Goal: Task Accomplishment & Management: Use online tool/utility

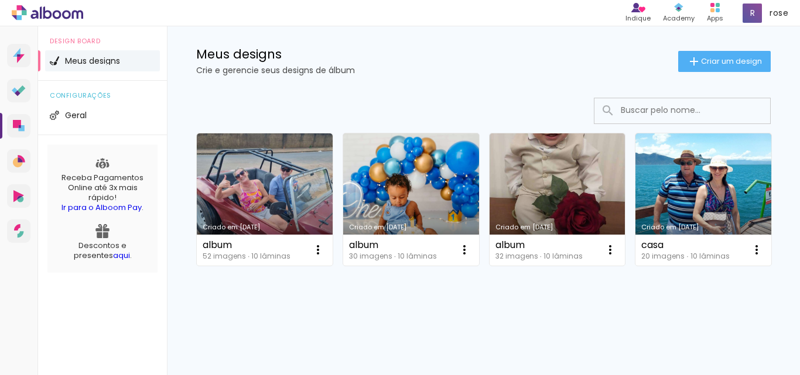
scroll to position [117, 0]
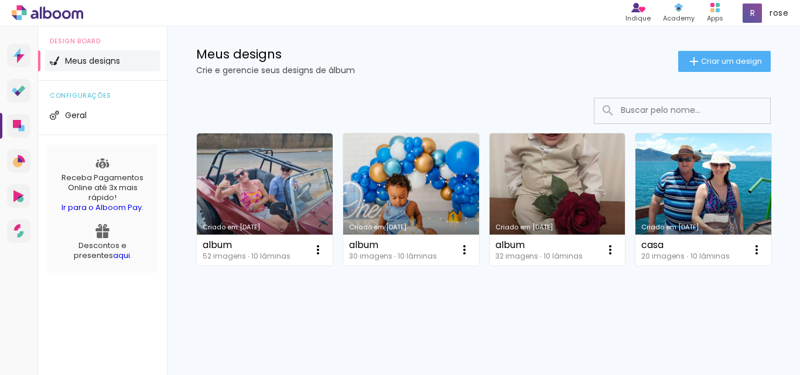
click at [635, 266] on link "Criado em [DATE]" at bounding box center [703, 200] width 136 height 132
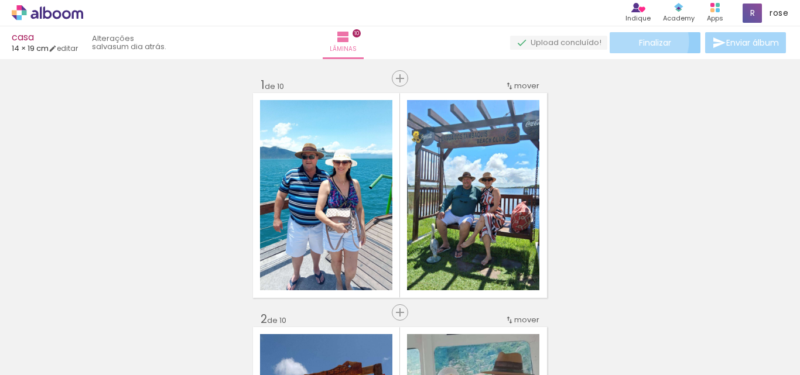
click at [644, 41] on span "Finalizar" at bounding box center [655, 43] width 32 height 8
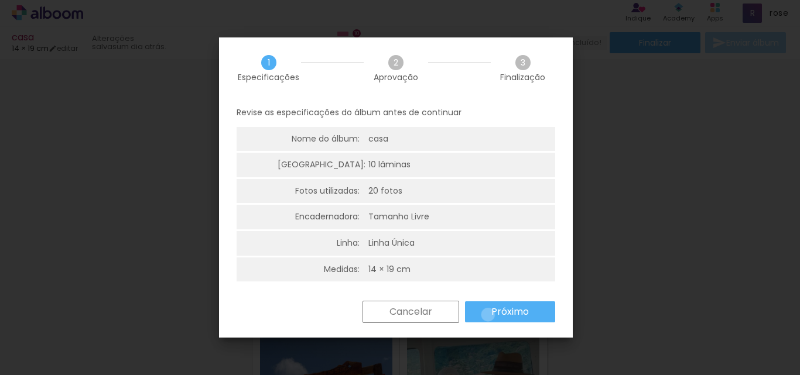
click at [488, 315] on paper-button "Próximo" at bounding box center [510, 312] width 90 height 21
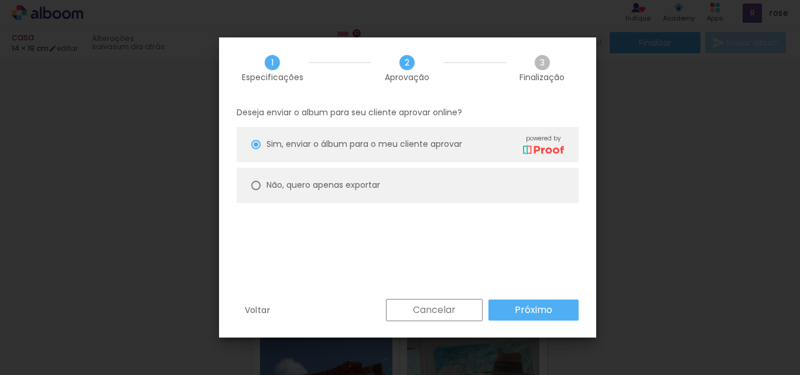
click at [260, 193] on paper-radio-button "Não, quero apenas exportar" at bounding box center [408, 185] width 342 height 35
type paper-radio-button "on"
click at [0, 0] on slot "Próximo" at bounding box center [0, 0] width 0 height 0
type input "Alta, 300 DPI"
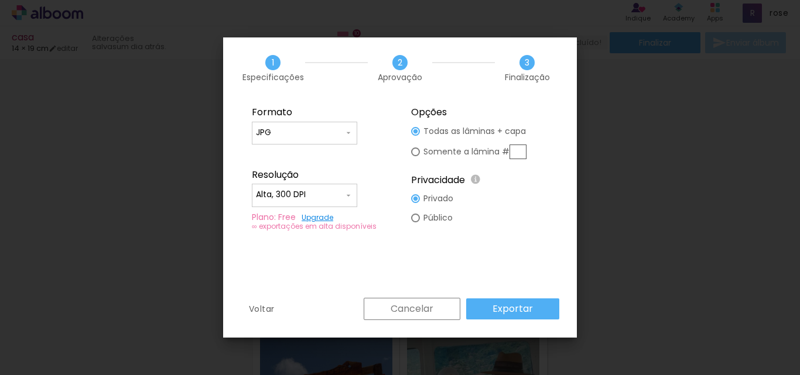
click at [302, 132] on input "JPG" at bounding box center [300, 133] width 88 height 12
click at [287, 151] on paper-item "PDF" at bounding box center [304, 154] width 105 height 23
type input "PDF"
click at [535, 313] on paper-button "Exportar" at bounding box center [512, 309] width 93 height 21
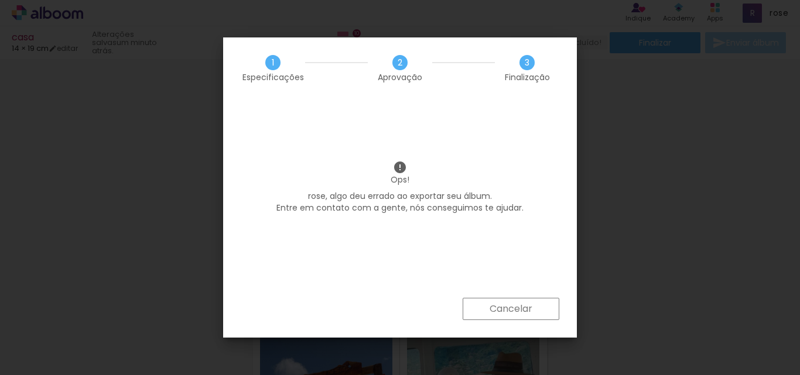
click at [0, 0] on slot "Cancelar" at bounding box center [0, 0] width 0 height 0
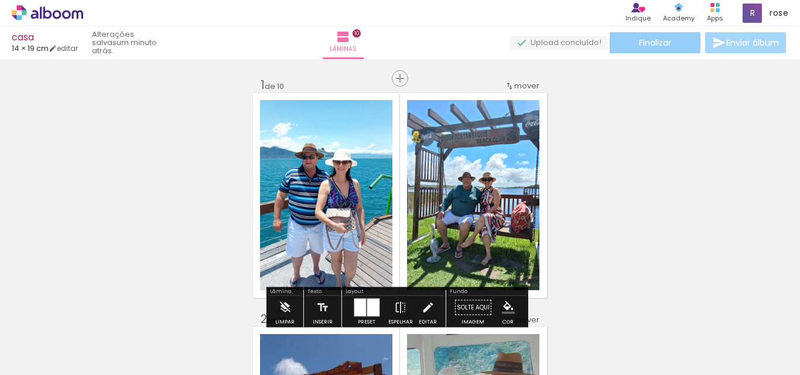
click at [639, 40] on span "Finalizar" at bounding box center [655, 43] width 32 height 8
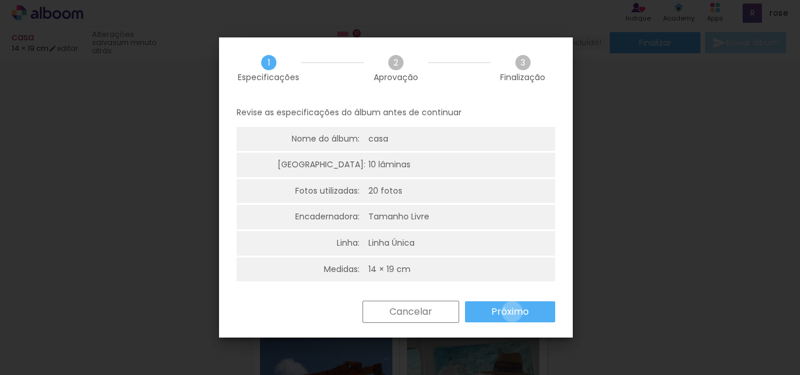
click at [0, 0] on slot "Próximo" at bounding box center [0, 0] width 0 height 0
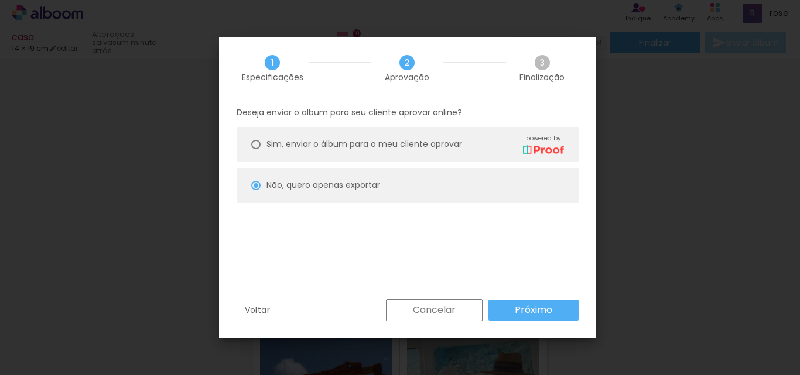
click at [0, 0] on slot "Próximo" at bounding box center [0, 0] width 0 height 0
type input "Alta, 300 DPI"
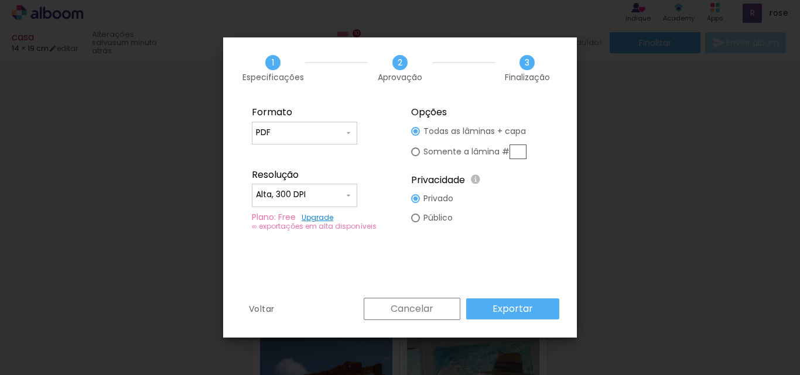
click at [538, 306] on paper-button "Exportar" at bounding box center [512, 309] width 93 height 21
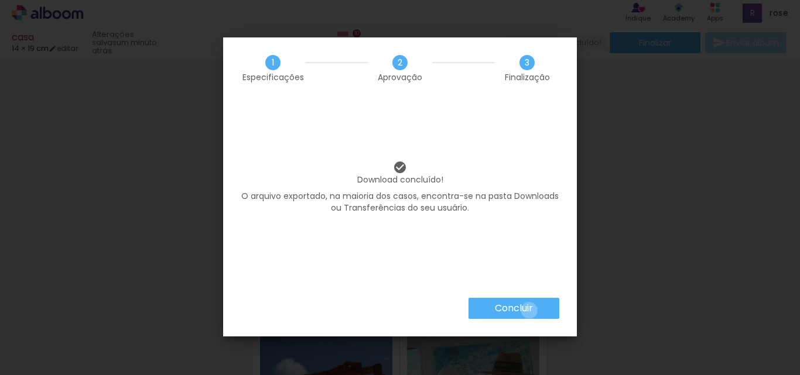
click at [0, 0] on slot "Concluir" at bounding box center [0, 0] width 0 height 0
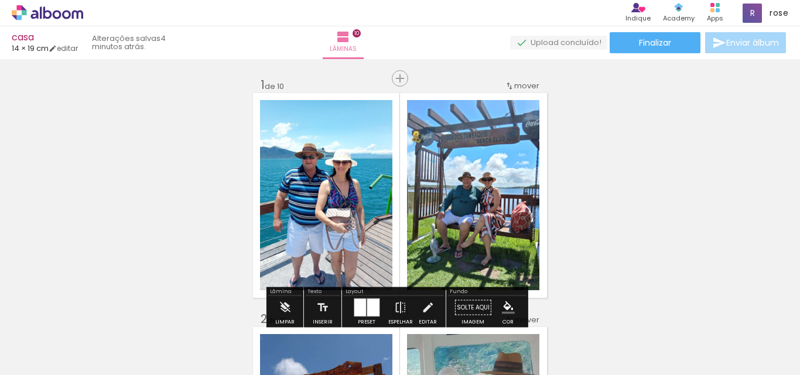
click at [47, 15] on icon at bounding box center [47, 12] width 71 height 15
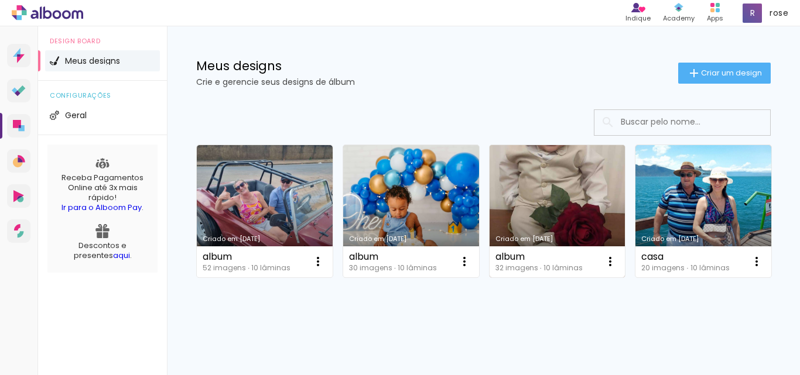
scroll to position [117, 0]
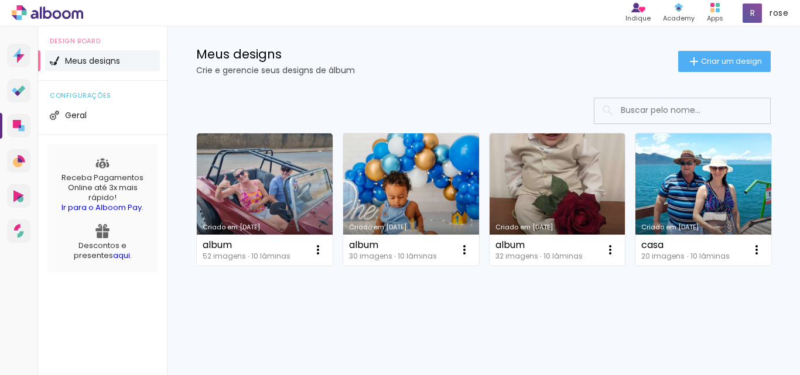
click at [426, 178] on link "Criado em [DATE]" at bounding box center [411, 200] width 136 height 132
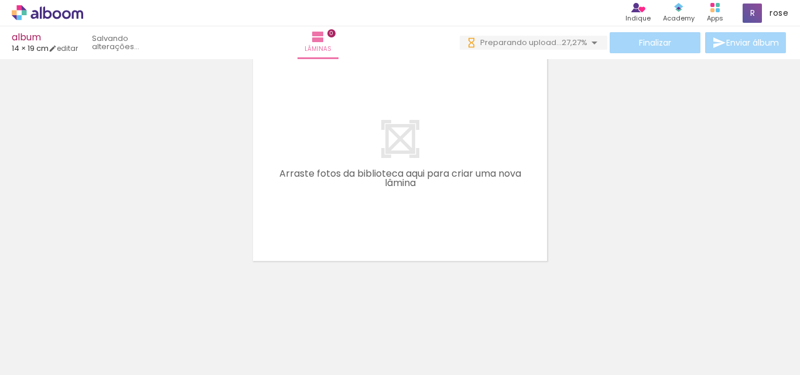
scroll to position [0, 1923]
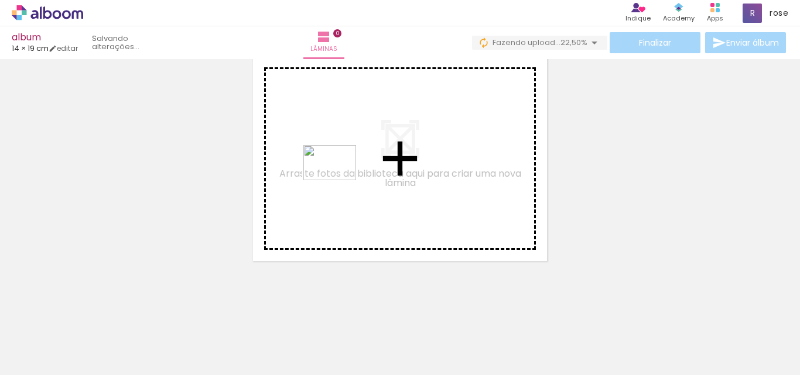
drag, startPoint x: 694, startPoint y: 346, endPoint x: 339, endPoint y: 180, distance: 392.0
click at [339, 180] on quentale-workspace at bounding box center [400, 187] width 800 height 375
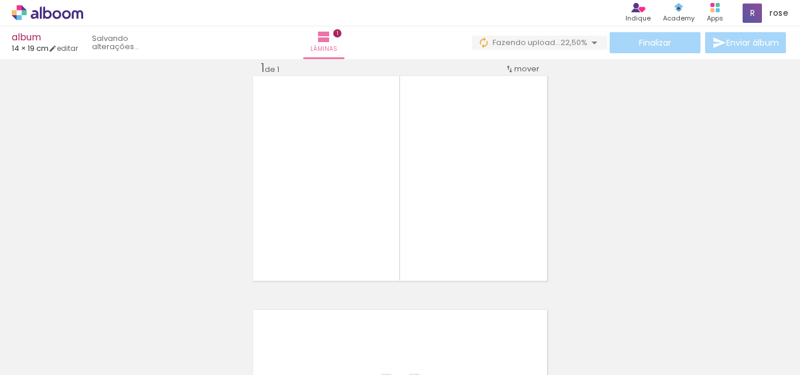
scroll to position [15, 0]
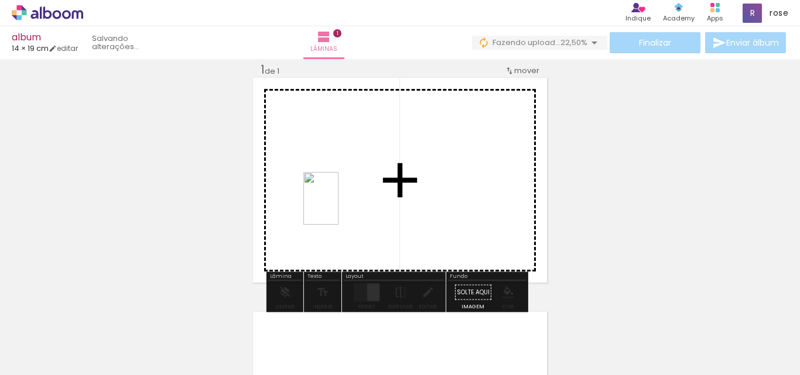
drag, startPoint x: 756, startPoint y: 341, endPoint x: 324, endPoint y: 199, distance: 453.9
click at [324, 199] on quentale-workspace at bounding box center [400, 187] width 800 height 375
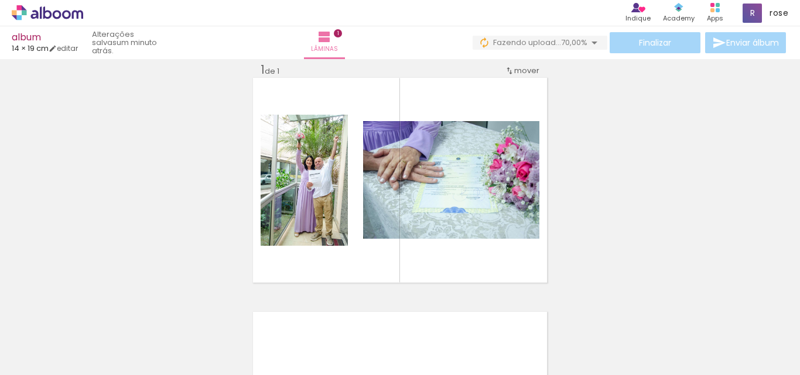
scroll to position [0, 666]
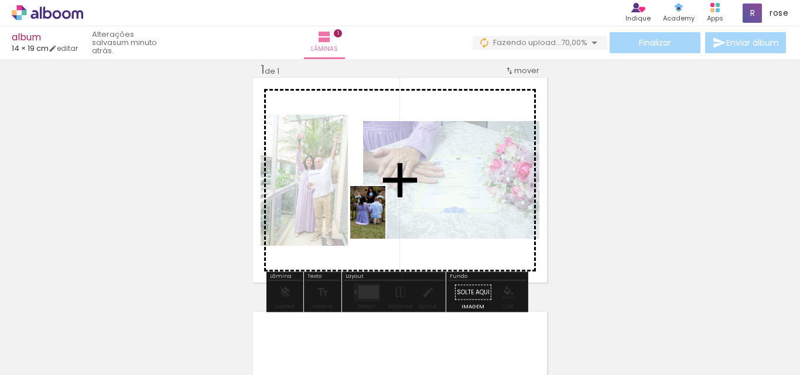
drag, startPoint x: 375, startPoint y: 344, endPoint x: 385, endPoint y: 221, distance: 123.4
click at [385, 221] on quentale-workspace at bounding box center [400, 187] width 800 height 375
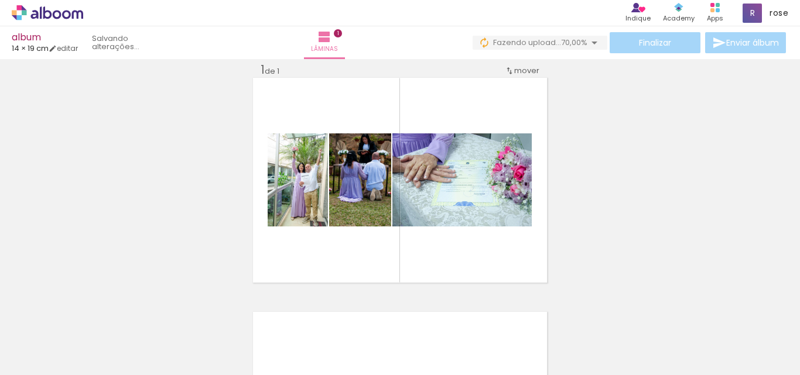
scroll to position [0, 1626]
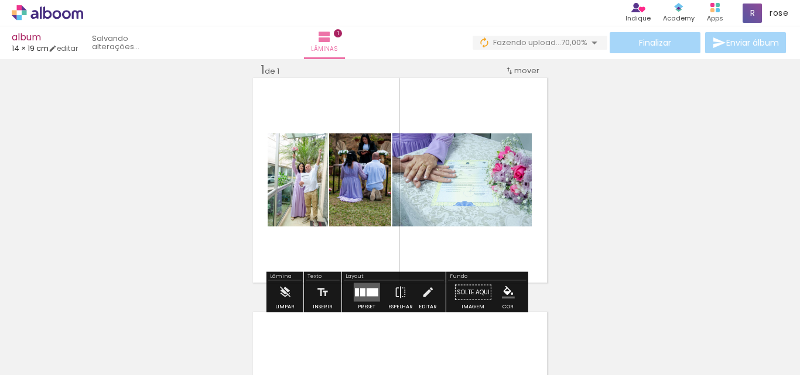
click at [367, 293] on div at bounding box center [372, 293] width 12 height 8
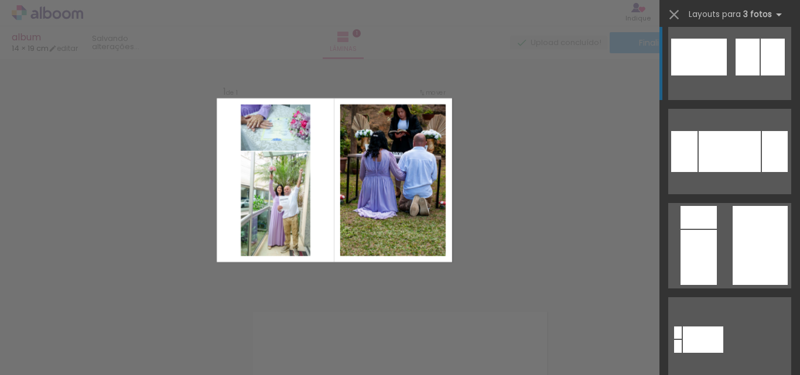
scroll to position [410, 0]
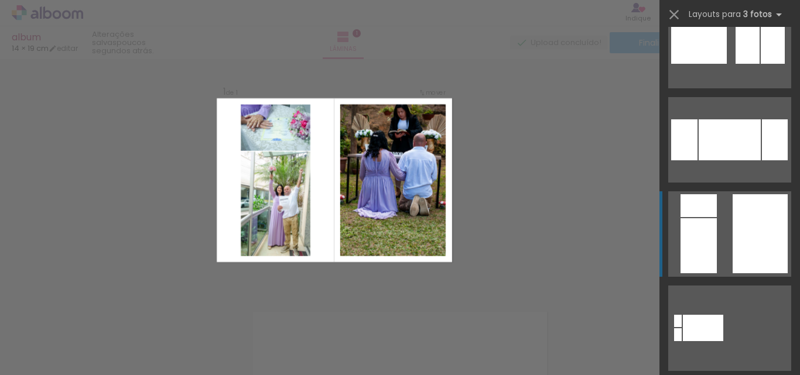
click at [740, 240] on div at bounding box center [760, 233] width 55 height 79
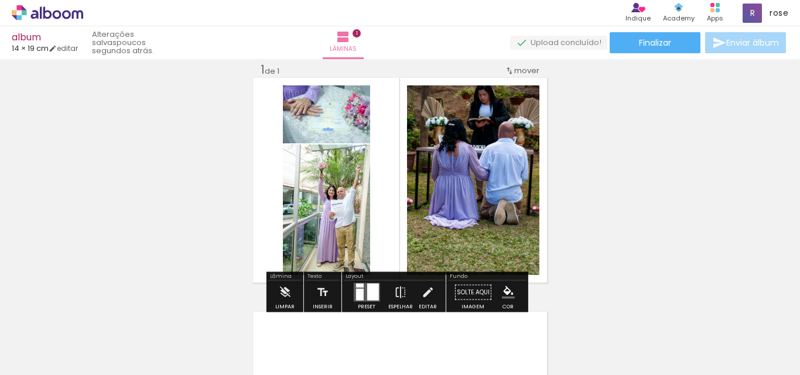
click at [363, 291] on quentale-layouter at bounding box center [366, 292] width 26 height 19
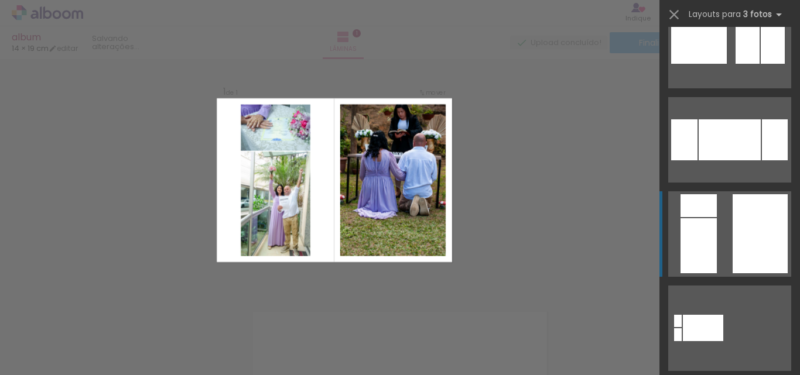
scroll to position [566, 0]
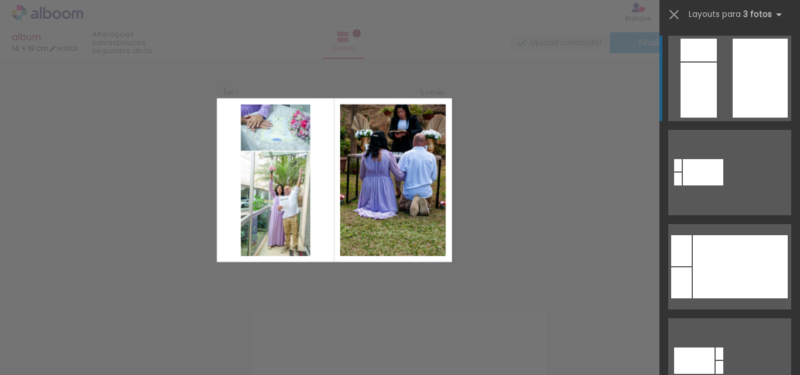
click at [515, 197] on div "Confirmar Cancelar" at bounding box center [400, 292] width 800 height 497
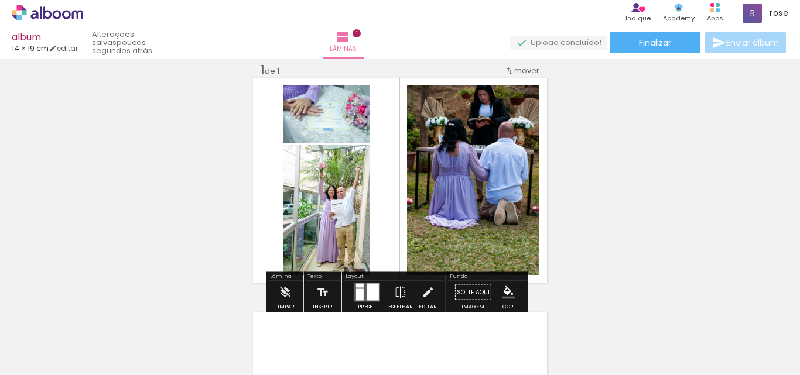
click at [399, 297] on iron-icon at bounding box center [400, 292] width 13 height 23
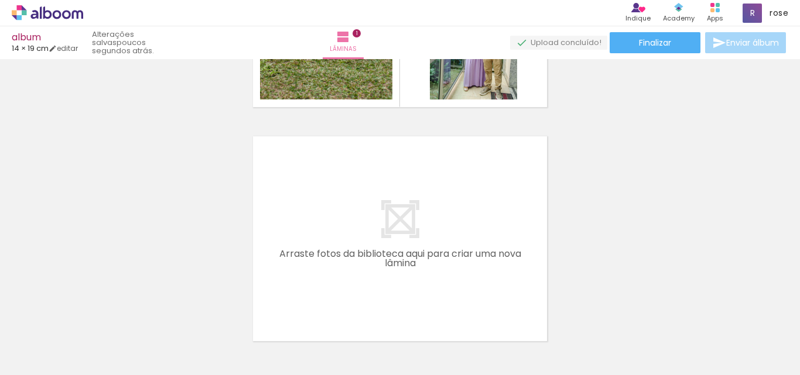
scroll to position [0, 1423]
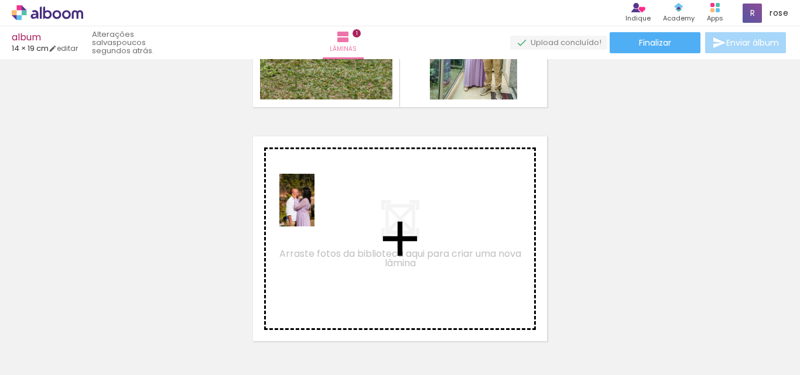
drag, startPoint x: 408, startPoint y: 338, endPoint x: 315, endPoint y: 209, distance: 159.3
click at [315, 209] on quentale-workspace at bounding box center [400, 187] width 800 height 375
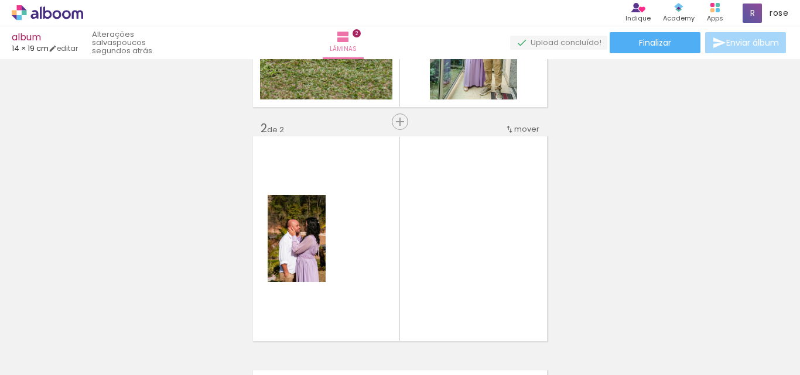
scroll to position [249, 0]
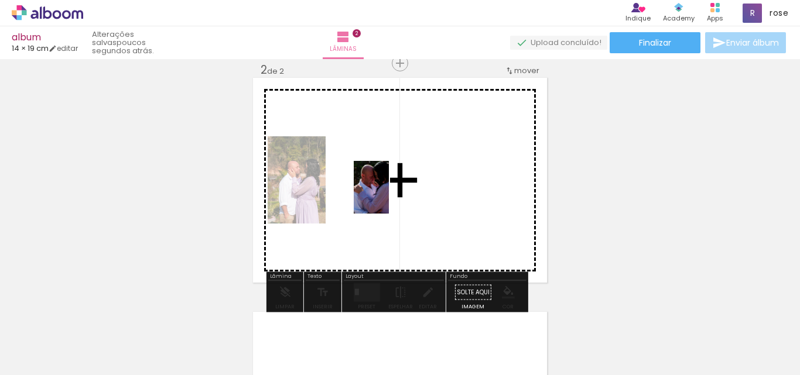
drag, startPoint x: 475, startPoint y: 353, endPoint x: 389, endPoint y: 196, distance: 179.0
click at [389, 196] on quentale-workspace at bounding box center [400, 187] width 800 height 375
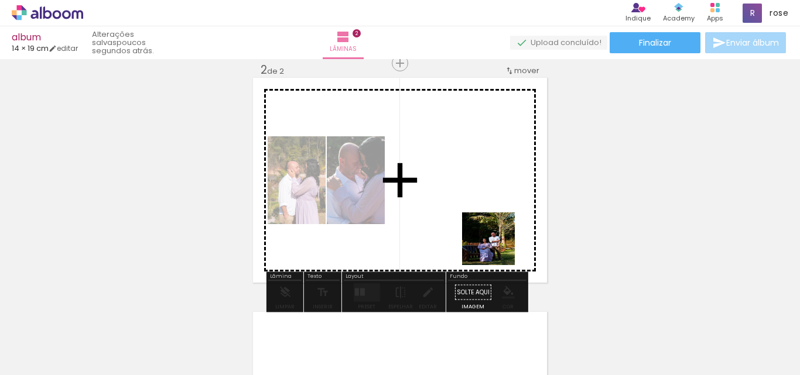
drag, startPoint x: 534, startPoint y: 350, endPoint x: 469, endPoint y: 203, distance: 160.5
click at [469, 203] on quentale-workspace at bounding box center [400, 187] width 800 height 375
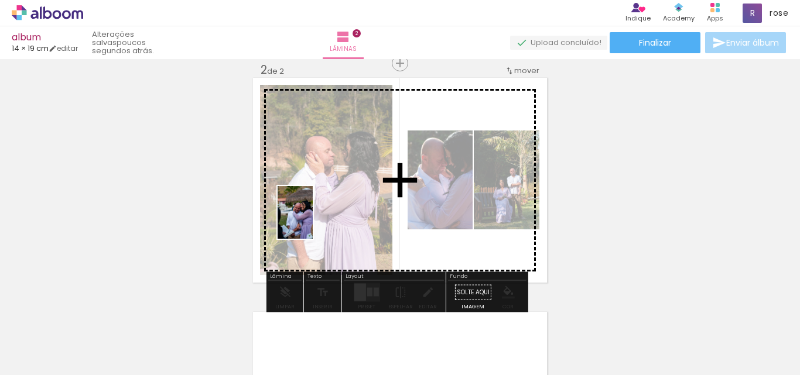
drag, startPoint x: 317, startPoint y: 337, endPoint x: 313, endPoint y: 221, distance: 115.5
click at [313, 221] on quentale-workspace at bounding box center [400, 187] width 800 height 375
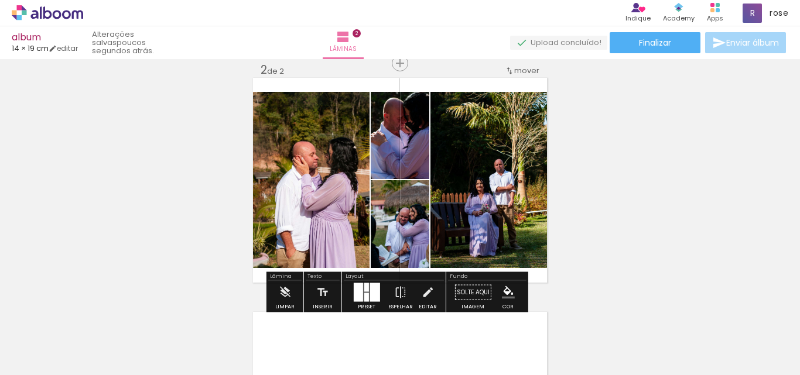
scroll to position [191, 0]
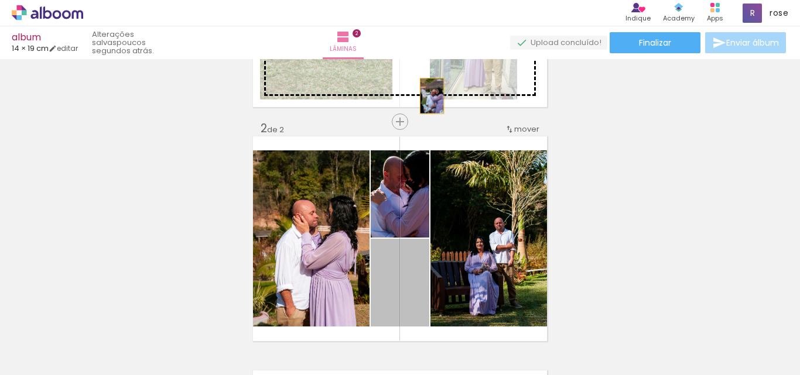
drag, startPoint x: 393, startPoint y: 292, endPoint x: 432, endPoint y: 90, distance: 205.8
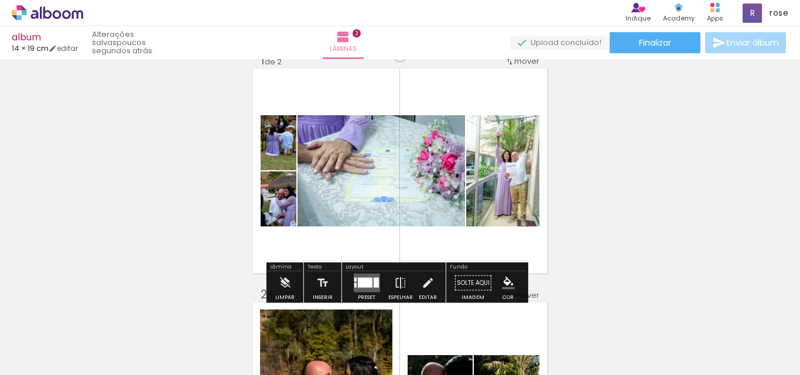
scroll to position [15, 0]
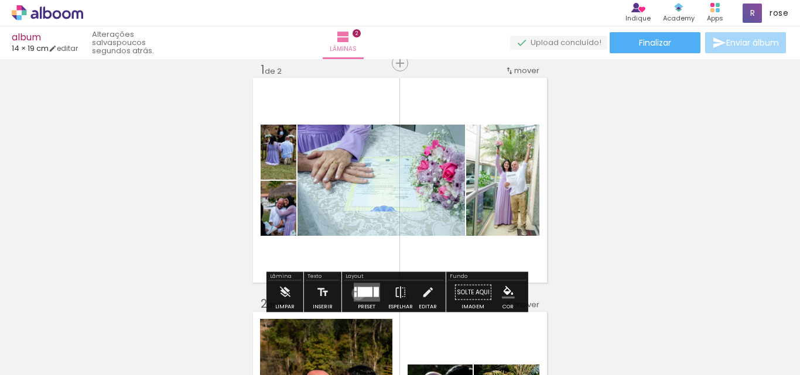
click at [357, 293] on div at bounding box center [364, 293] width 15 height 10
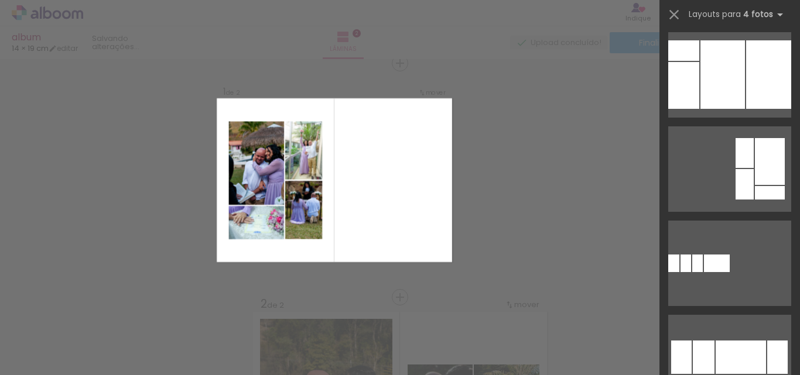
scroll to position [1230, 0]
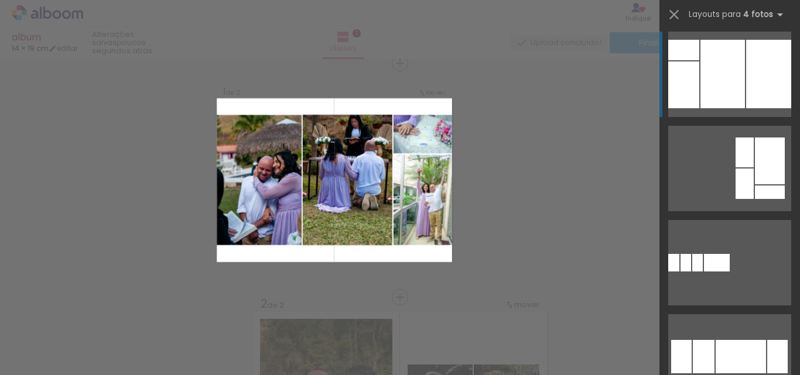
click at [747, 70] on div at bounding box center [768, 74] width 45 height 69
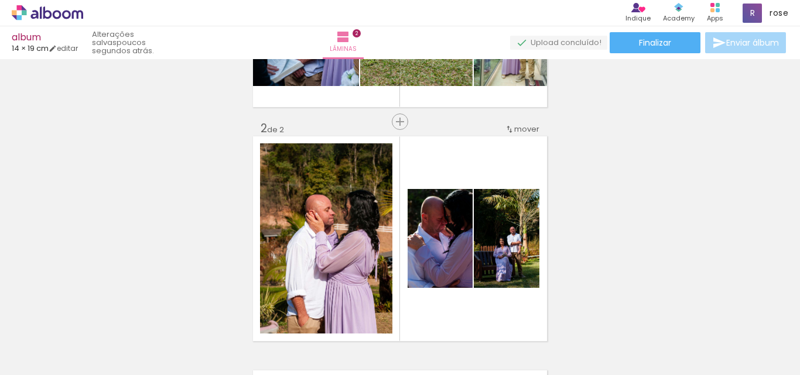
scroll to position [0, 1198]
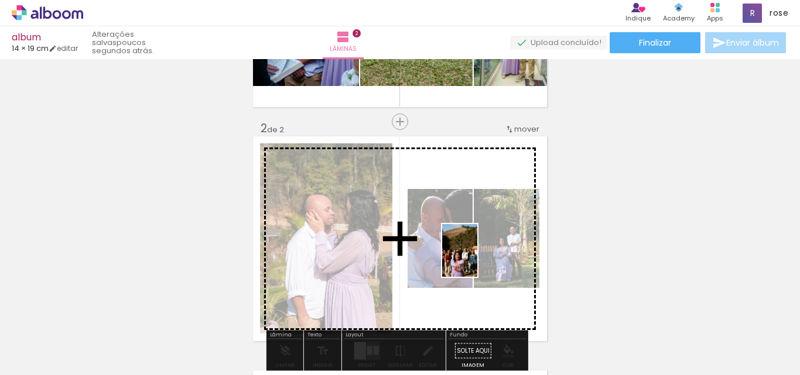
drag, startPoint x: 563, startPoint y: 357, endPoint x: 477, endPoint y: 259, distance: 129.5
click at [477, 259] on quentale-workspace at bounding box center [400, 187] width 800 height 375
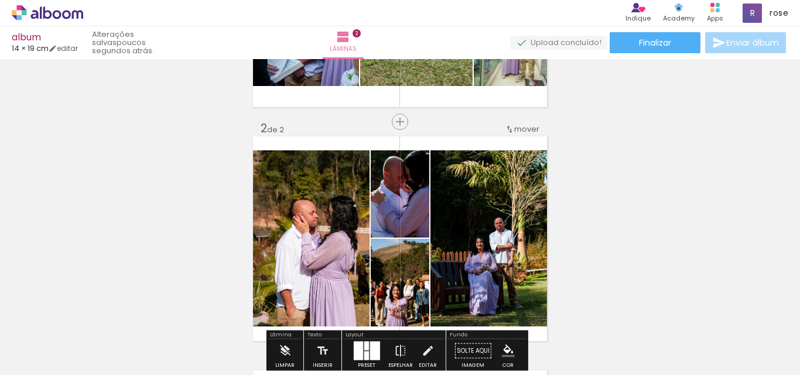
scroll to position [249, 0]
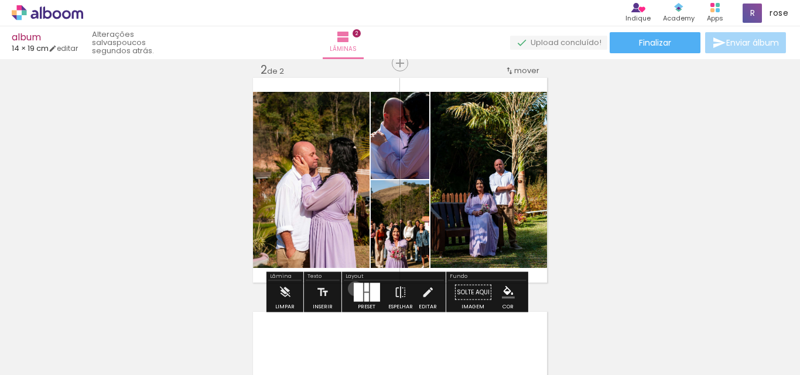
click at [353, 289] on div at bounding box center [357, 292] width 9 height 19
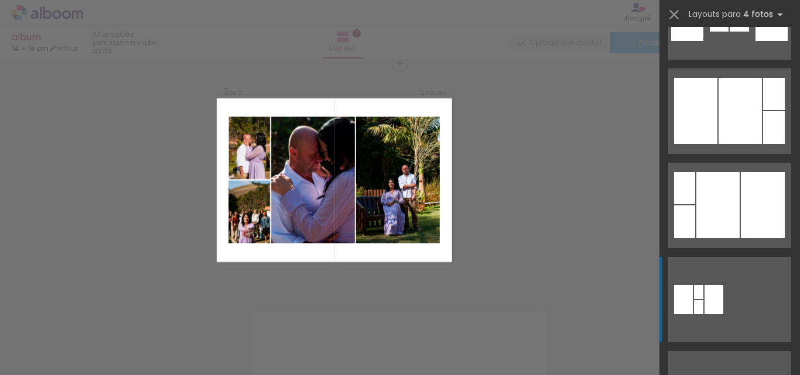
scroll to position [2870, 0]
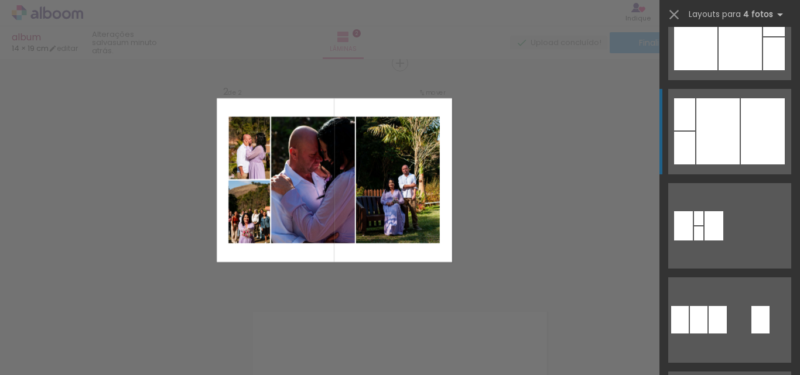
click at [747, 151] on div at bounding box center [763, 131] width 44 height 66
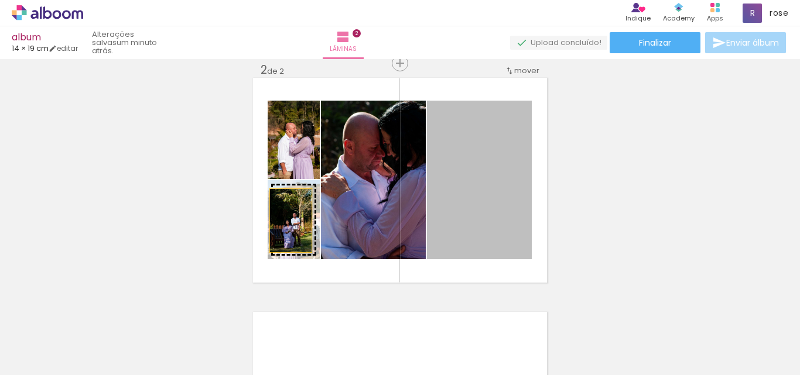
drag, startPoint x: 499, startPoint y: 217, endPoint x: 286, endPoint y: 221, distance: 212.6
click at [0, 0] on slot at bounding box center [0, 0] width 0 height 0
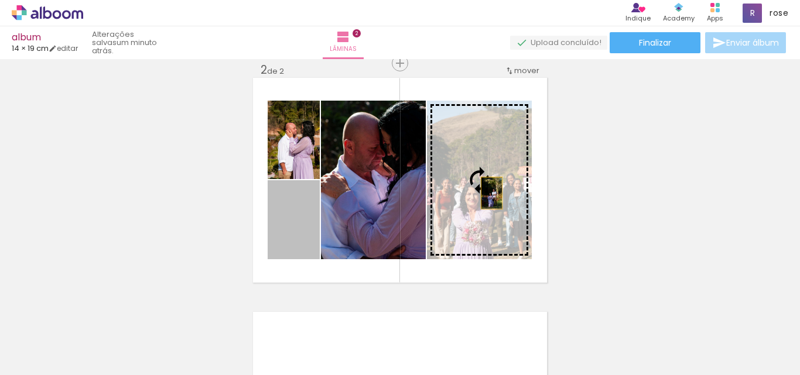
drag, startPoint x: 295, startPoint y: 240, endPoint x: 487, endPoint y: 193, distance: 197.7
click at [0, 0] on slot at bounding box center [0, 0] width 0 height 0
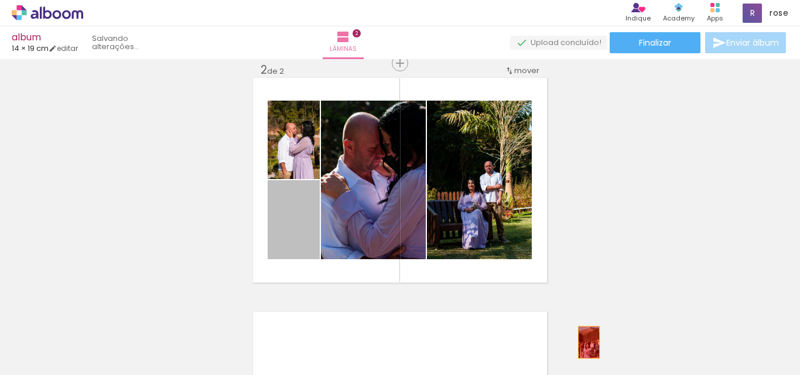
drag, startPoint x: 286, startPoint y: 235, endPoint x: 585, endPoint y: 341, distance: 316.2
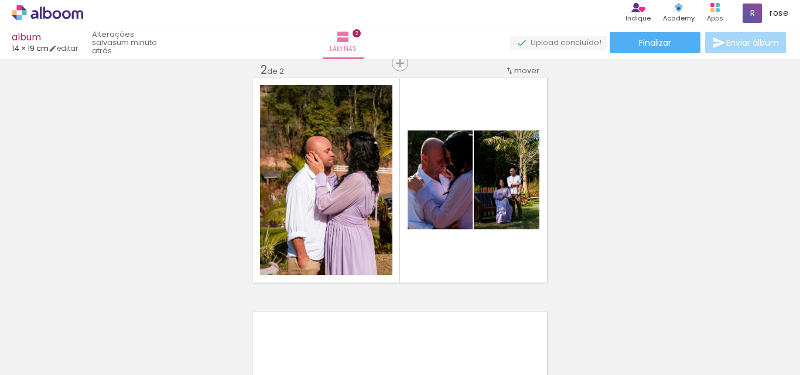
scroll to position [0, 1004]
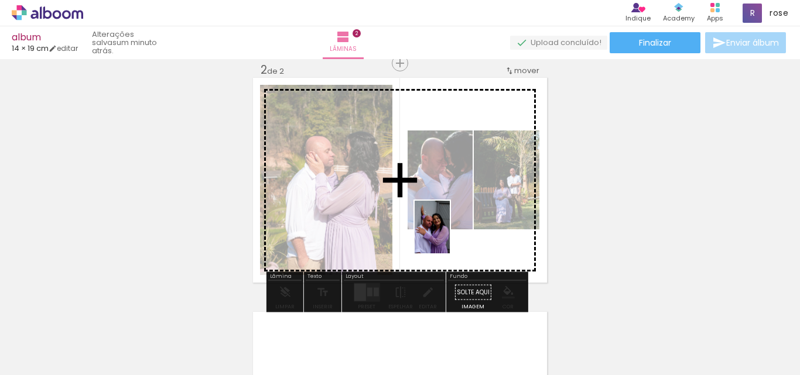
drag, startPoint x: 442, startPoint y: 351, endPoint x: 450, endPoint y: 236, distance: 115.1
click at [450, 236] on quentale-workspace at bounding box center [400, 187] width 800 height 375
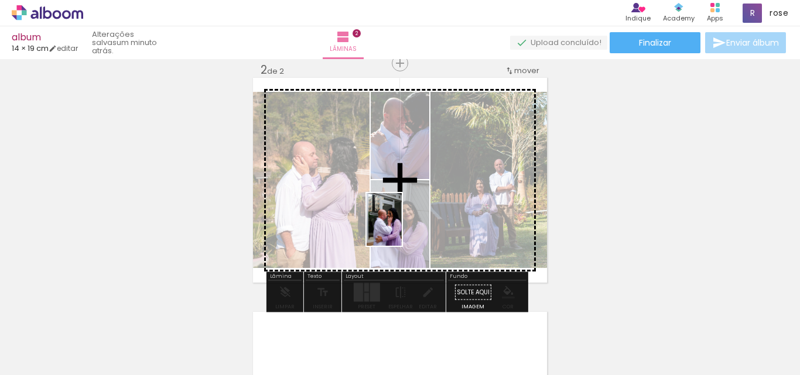
drag, startPoint x: 162, startPoint y: 353, endPoint x: 402, endPoint y: 228, distance: 270.6
click at [402, 228] on quentale-workspace at bounding box center [400, 187] width 800 height 375
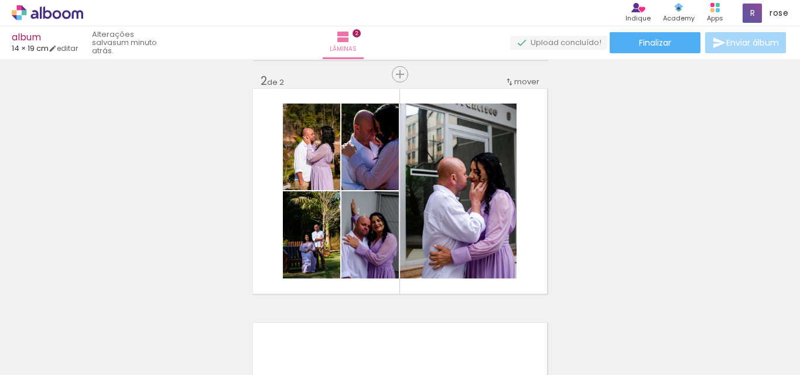
scroll to position [249, 0]
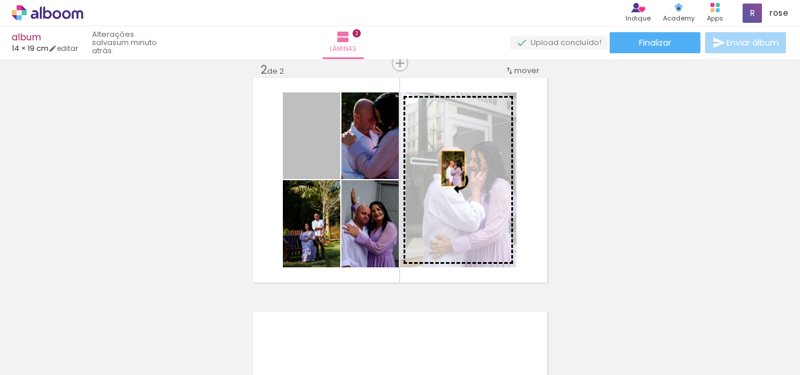
drag, startPoint x: 307, startPoint y: 163, endPoint x: 449, endPoint y: 169, distance: 141.8
click at [0, 0] on slot at bounding box center [0, 0] width 0 height 0
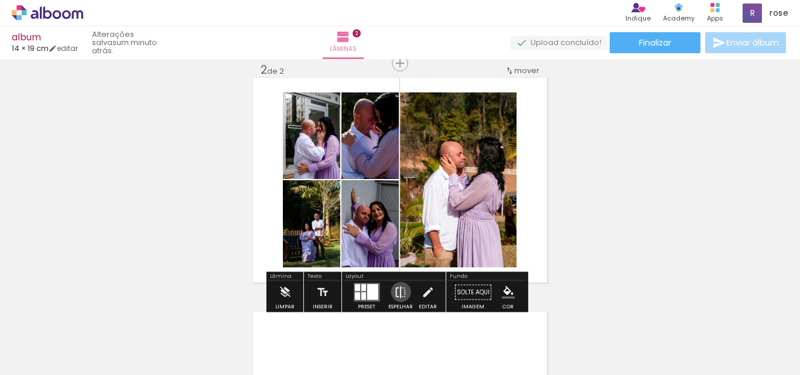
click at [398, 292] on iron-icon at bounding box center [400, 292] width 13 height 23
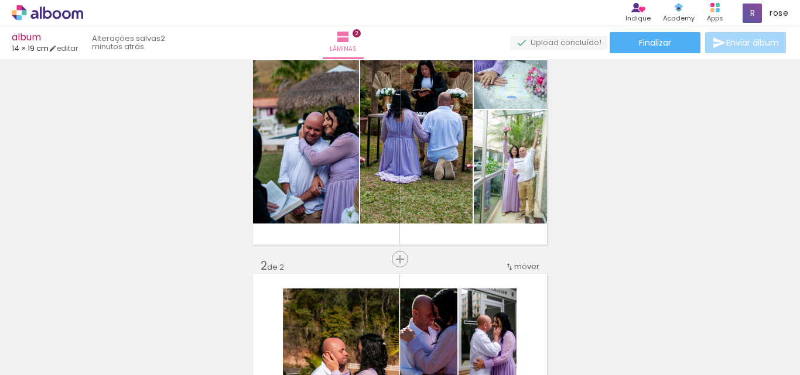
scroll to position [15, 0]
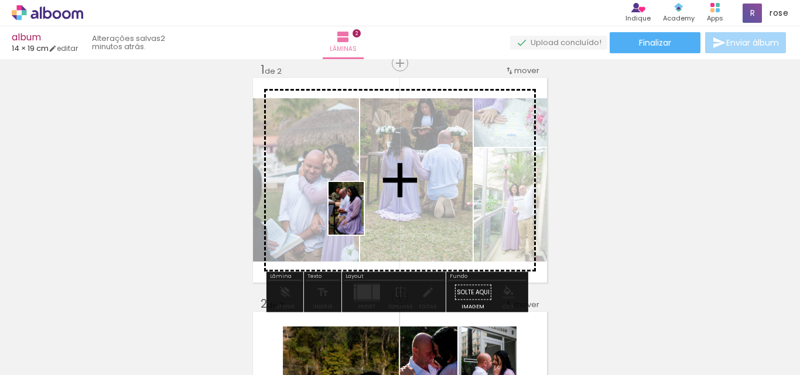
drag, startPoint x: 100, startPoint y: 355, endPoint x: 386, endPoint y: 204, distance: 323.3
click at [386, 204] on quentale-workspace at bounding box center [400, 187] width 800 height 375
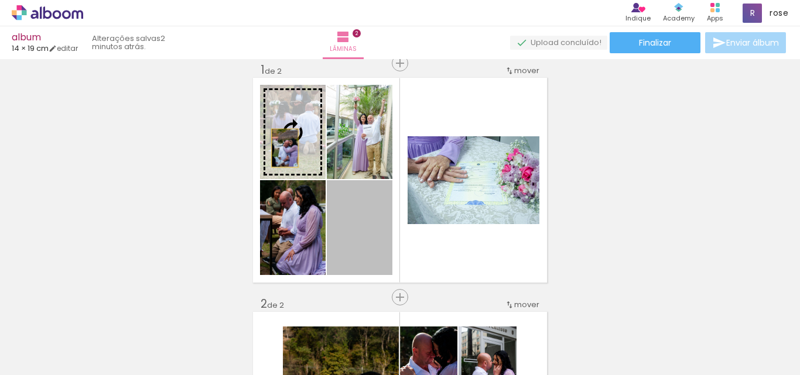
drag, startPoint x: 365, startPoint y: 249, endPoint x: 285, endPoint y: 142, distance: 133.4
click at [0, 0] on slot at bounding box center [0, 0] width 0 height 0
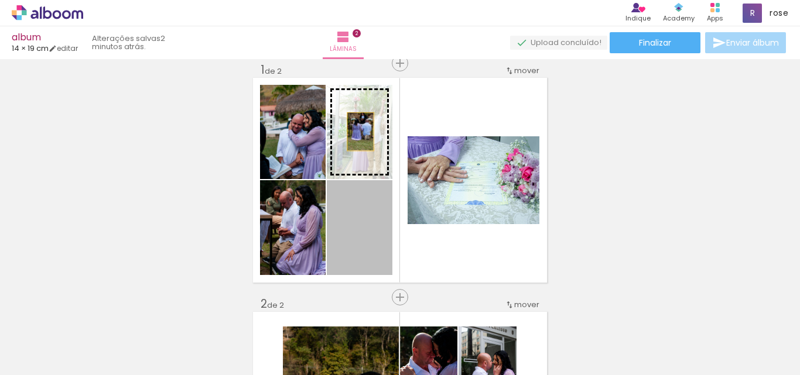
drag, startPoint x: 362, startPoint y: 233, endPoint x: 356, endPoint y: 132, distance: 100.9
click at [0, 0] on slot at bounding box center [0, 0] width 0 height 0
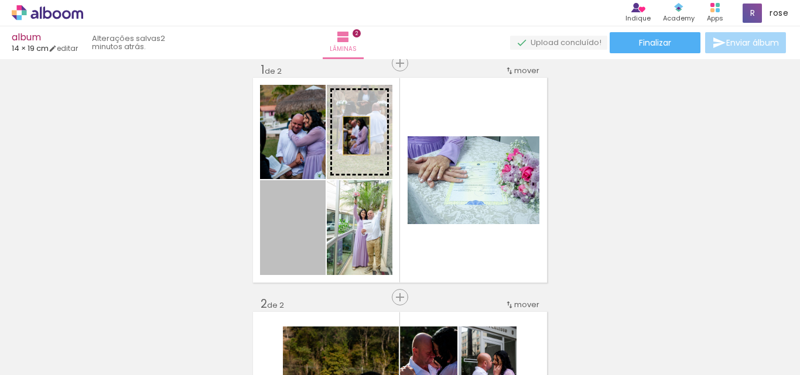
drag, startPoint x: 272, startPoint y: 245, endPoint x: 352, endPoint y: 136, distance: 135.8
click at [0, 0] on slot at bounding box center [0, 0] width 0 height 0
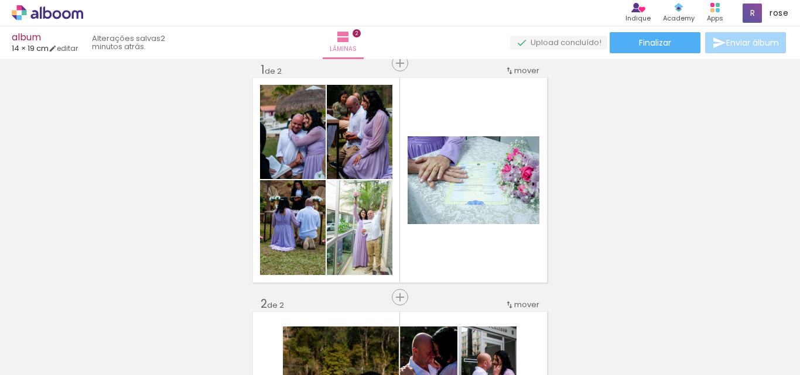
scroll to position [0, 448]
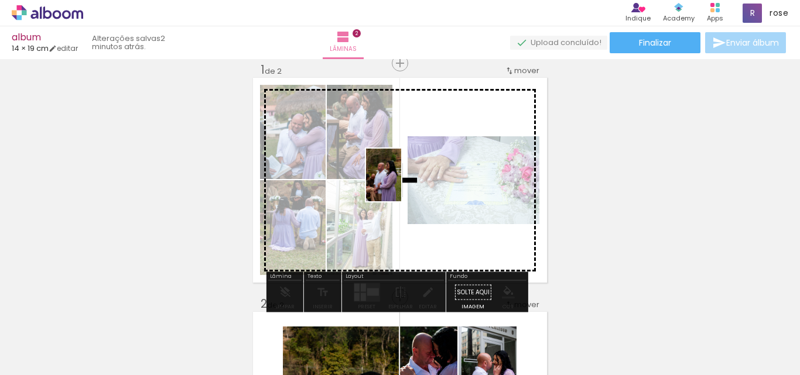
drag, startPoint x: 264, startPoint y: 355, endPoint x: 394, endPoint y: 196, distance: 206.0
click at [399, 189] on quentale-workspace at bounding box center [400, 187] width 800 height 375
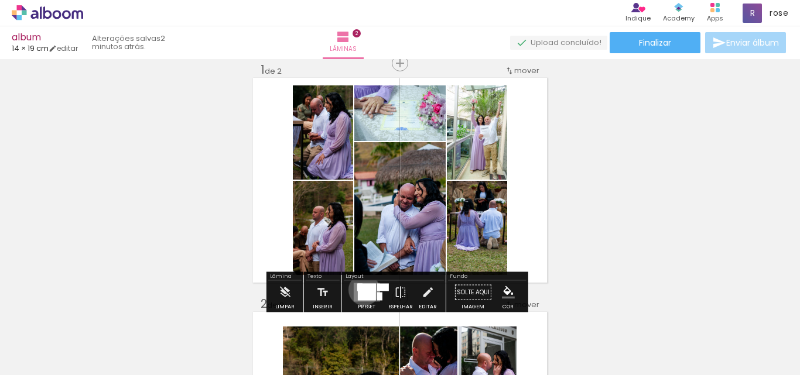
click at [361, 290] on div at bounding box center [366, 293] width 18 height 16
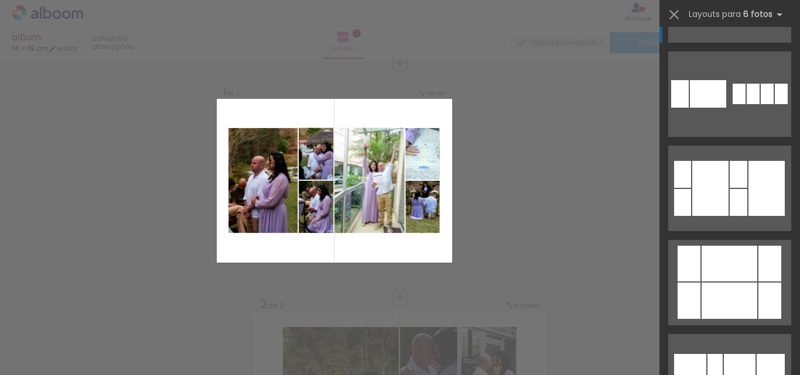
scroll to position [5095, 0]
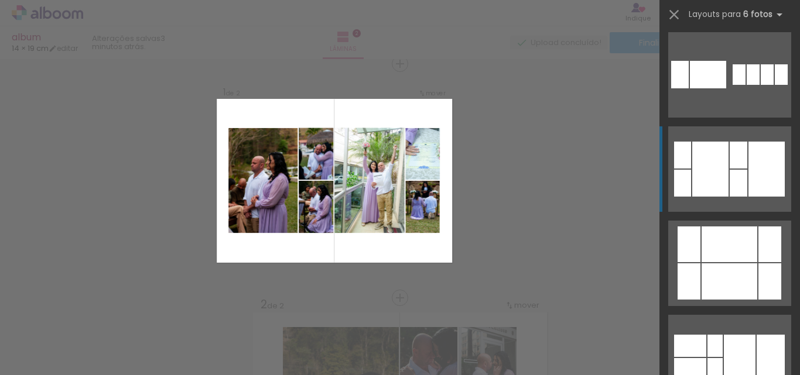
click at [717, 175] on div at bounding box center [710, 169] width 36 height 55
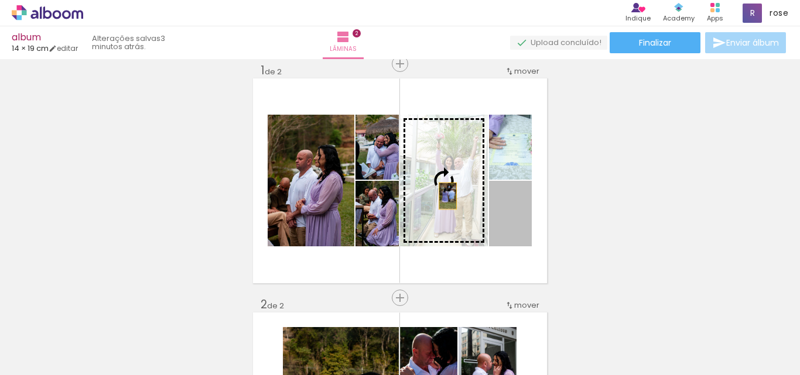
drag, startPoint x: 515, startPoint y: 221, endPoint x: 443, endPoint y: 196, distance: 75.8
click at [0, 0] on slot at bounding box center [0, 0] width 0 height 0
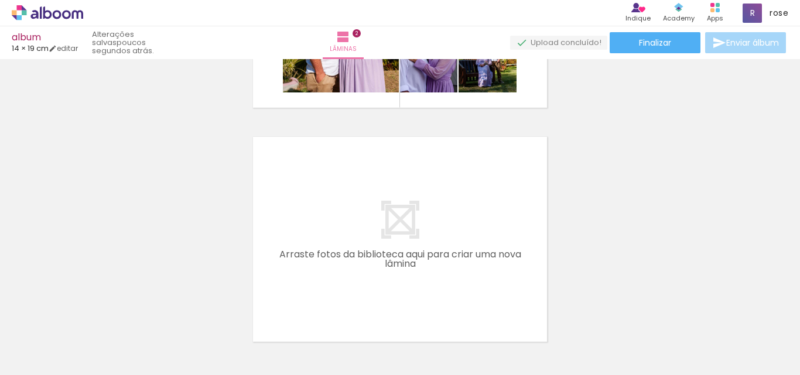
scroll to position [0, 161]
drag, startPoint x: 245, startPoint y: 365, endPoint x: 293, endPoint y: 375, distance: 49.6
click at [293, 375] on html "link( href="../../bower_components/polymer/polymer.html" rel="import" ) picture…" at bounding box center [400, 187] width 800 height 375
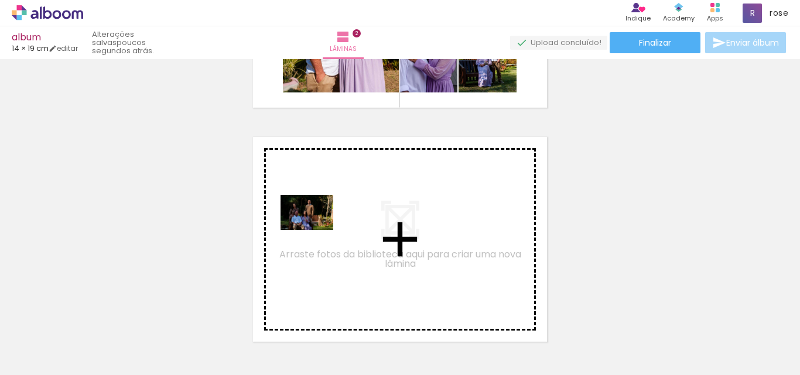
drag, startPoint x: 187, startPoint y: 347, endPoint x: 316, endPoint y: 230, distance: 173.7
click at [316, 230] on quentale-workspace at bounding box center [400, 187] width 800 height 375
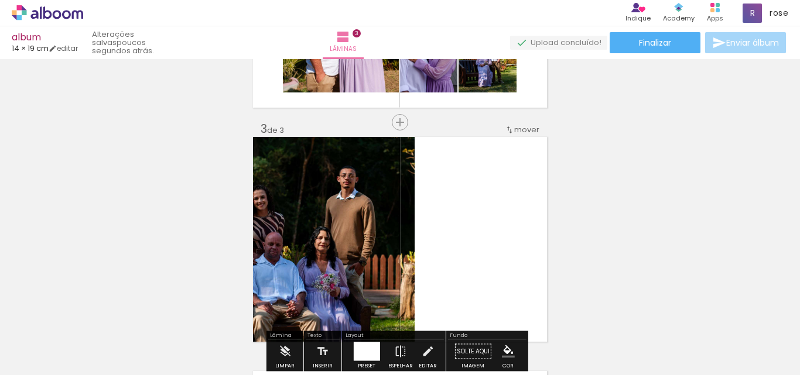
scroll to position [484, 0]
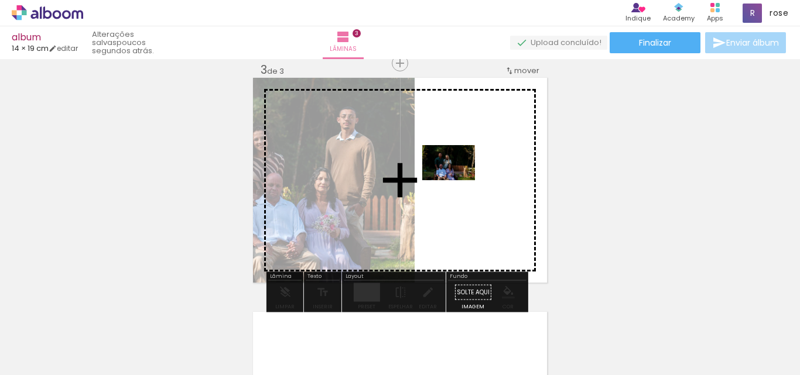
drag, startPoint x: 310, startPoint y: 348, endPoint x: 459, endPoint y: 178, distance: 226.2
click at [459, 178] on quentale-workspace at bounding box center [400, 187] width 800 height 375
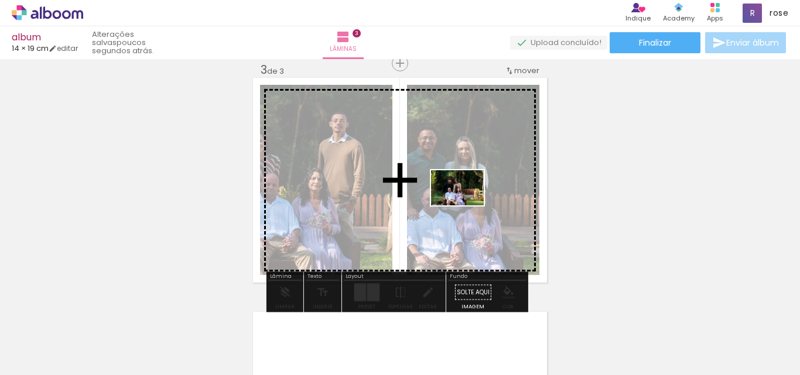
drag, startPoint x: 371, startPoint y: 354, endPoint x: 469, endPoint y: 196, distance: 185.7
click at [469, 196] on quentale-workspace at bounding box center [400, 187] width 800 height 375
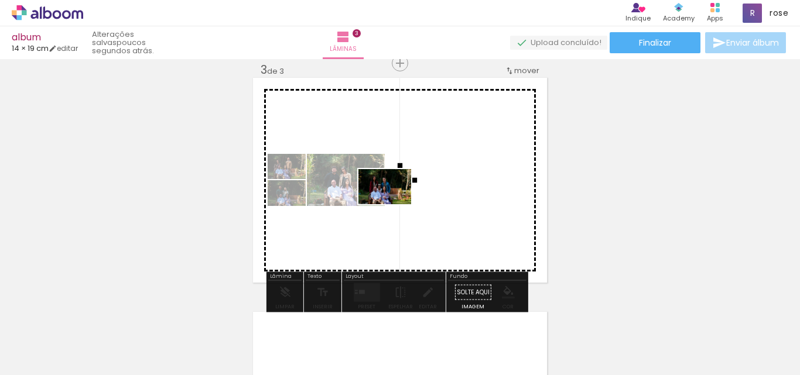
drag, startPoint x: 247, startPoint y: 343, endPoint x: 400, endPoint y: 197, distance: 211.3
click at [400, 197] on quentale-workspace at bounding box center [400, 187] width 800 height 375
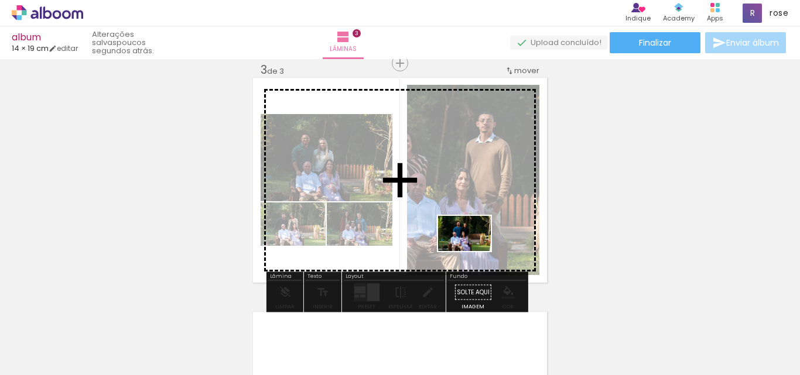
drag, startPoint x: 442, startPoint y: 346, endPoint x: 473, endPoint y: 251, distance: 99.3
click at [473, 251] on quentale-workspace at bounding box center [400, 187] width 800 height 375
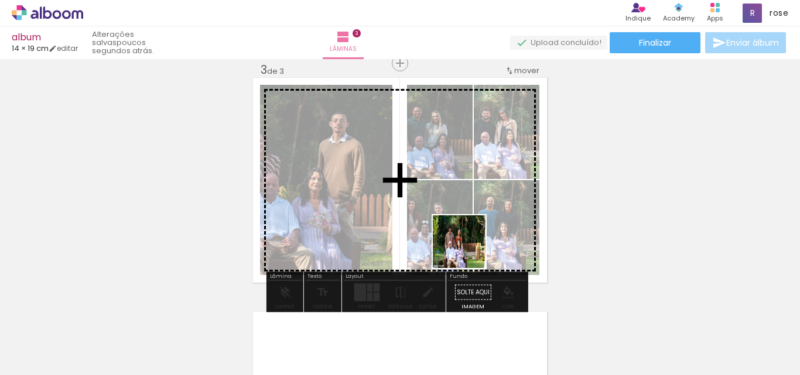
drag, startPoint x: 520, startPoint y: 347, endPoint x: 467, endPoint y: 236, distance: 122.9
click at [467, 236] on quentale-workspace at bounding box center [400, 187] width 800 height 375
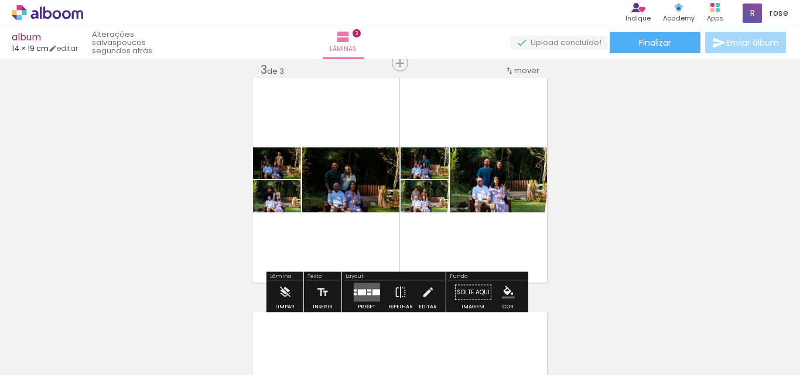
click at [363, 290] on quentale-layouter at bounding box center [366, 292] width 26 height 19
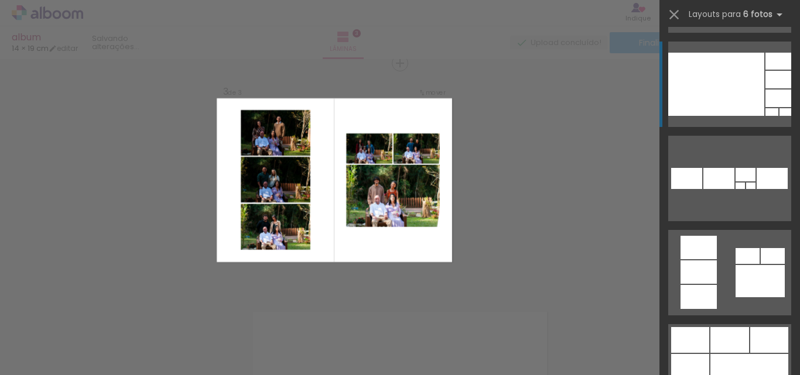
scroll to position [1054, 0]
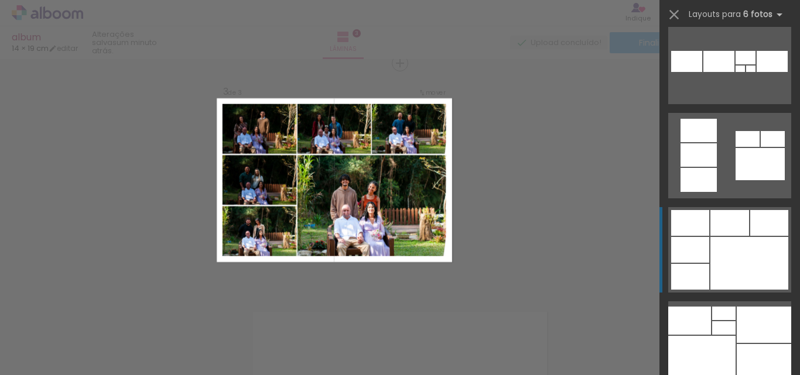
click at [750, 222] on div at bounding box center [769, 223] width 38 height 26
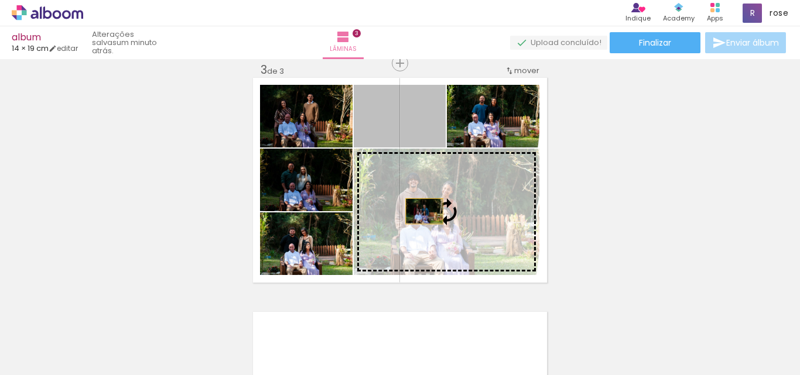
drag, startPoint x: 403, startPoint y: 134, endPoint x: 420, endPoint y: 211, distance: 79.7
click at [0, 0] on slot at bounding box center [0, 0] width 0 height 0
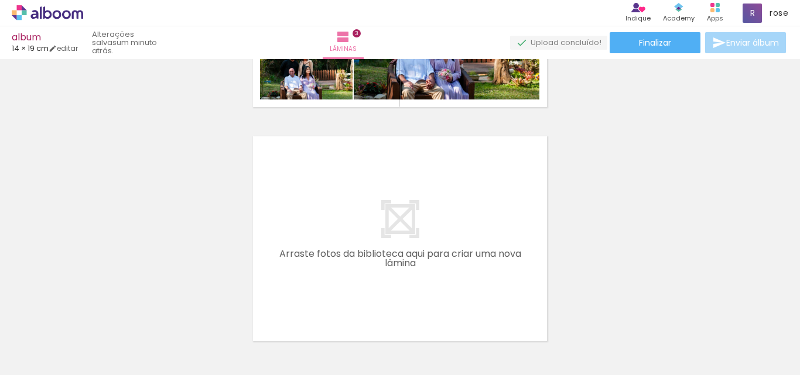
scroll to position [0, 1791]
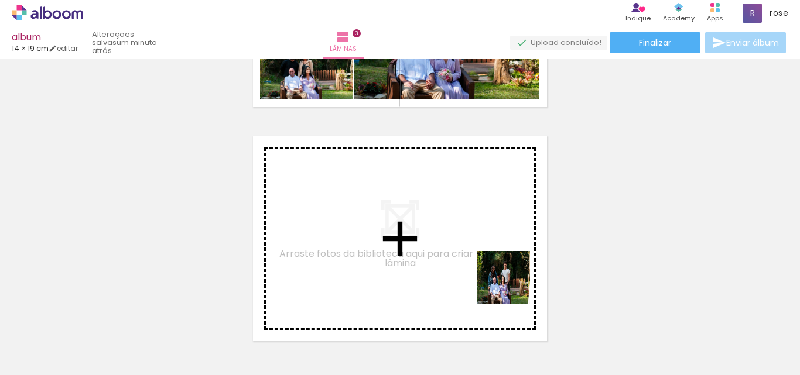
drag, startPoint x: 631, startPoint y: 347, endPoint x: 706, endPoint y: 331, distance: 76.0
click at [410, 251] on quentale-workspace at bounding box center [400, 187] width 800 height 375
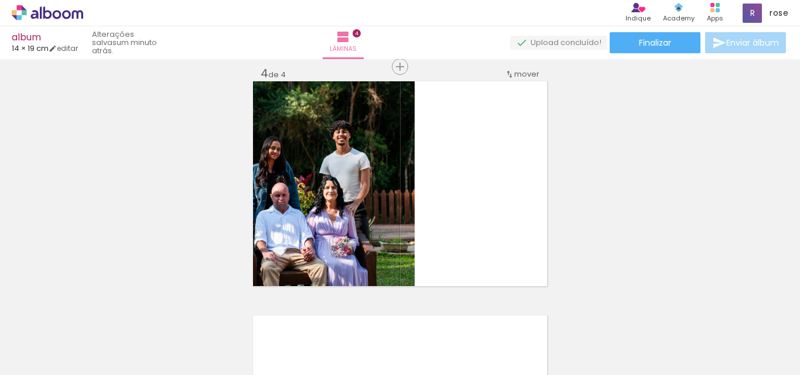
scroll to position [718, 0]
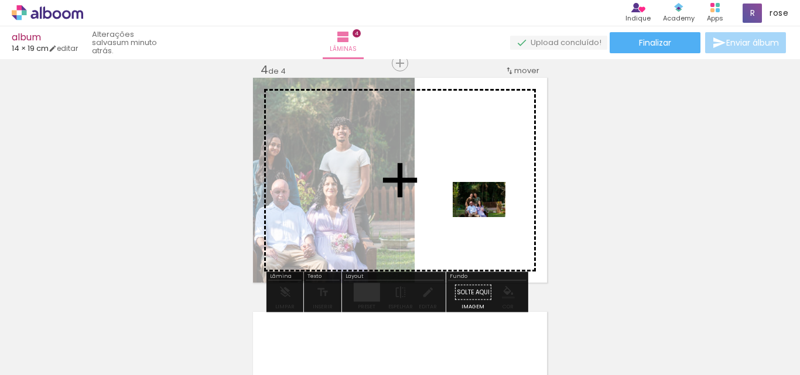
drag, startPoint x: 692, startPoint y: 341, endPoint x: 488, endPoint y: 217, distance: 238.9
click at [488, 217] on quentale-workspace at bounding box center [400, 187] width 800 height 375
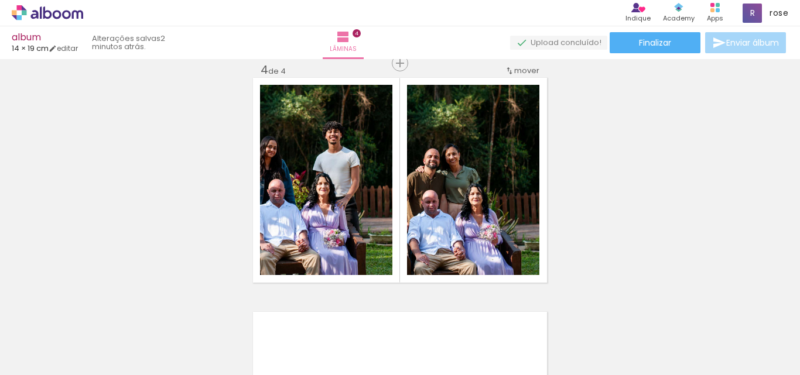
scroll to position [0, 1923]
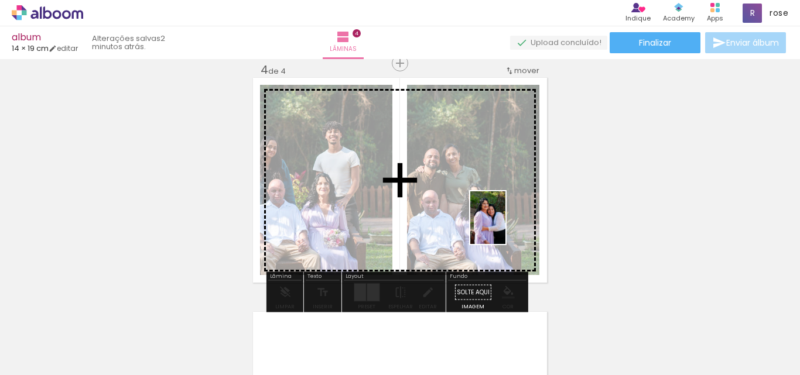
drag, startPoint x: 631, startPoint y: 354, endPoint x: 505, endPoint y: 227, distance: 178.9
click at [505, 227] on quentale-workspace at bounding box center [400, 187] width 800 height 375
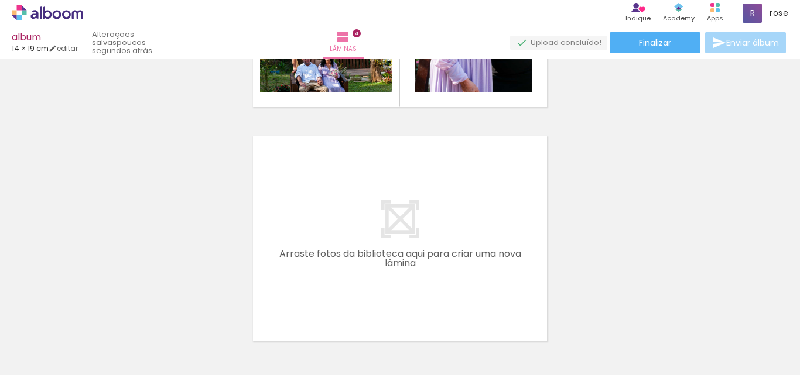
scroll to position [0, 931]
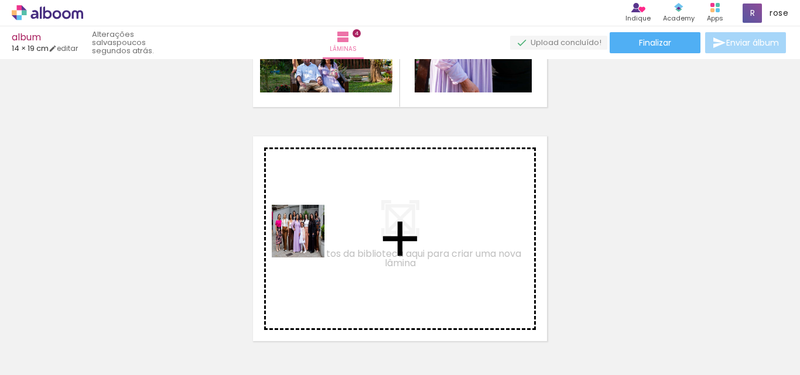
drag, startPoint x: 339, startPoint y: 343, endPoint x: 296, endPoint y: 218, distance: 131.3
click at [296, 218] on quentale-workspace at bounding box center [400, 187] width 800 height 375
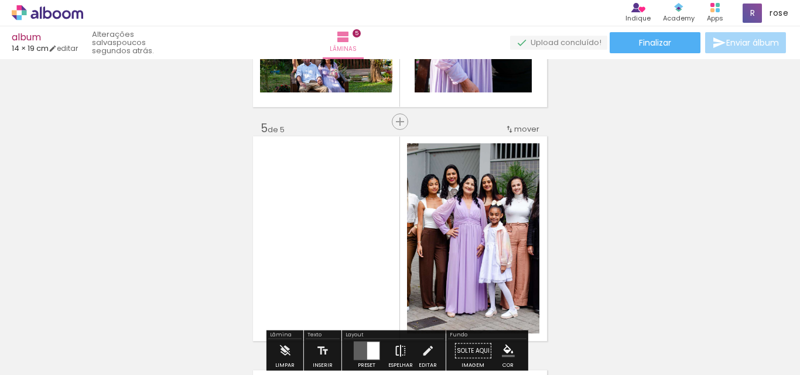
scroll to position [952, 0]
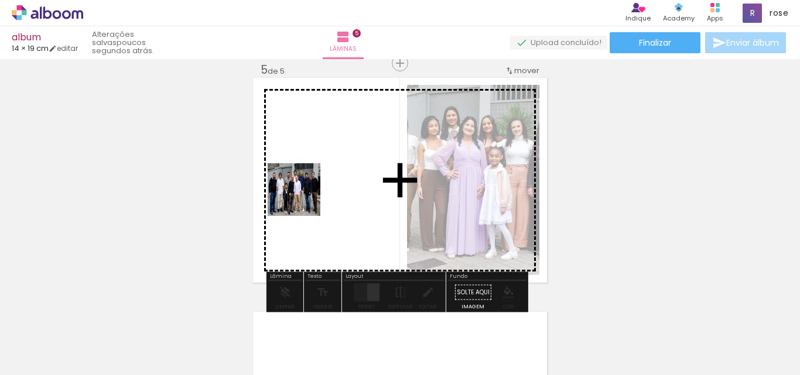
drag, startPoint x: 422, startPoint y: 339, endPoint x: 302, endPoint y: 195, distance: 187.5
click at [302, 195] on quentale-workspace at bounding box center [400, 187] width 800 height 375
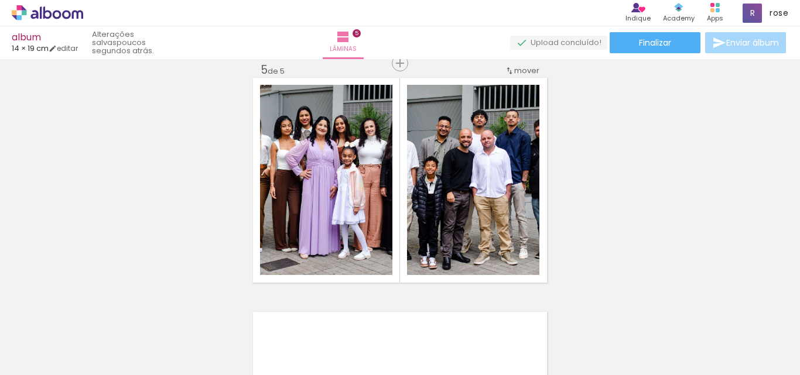
scroll to position [0, 46]
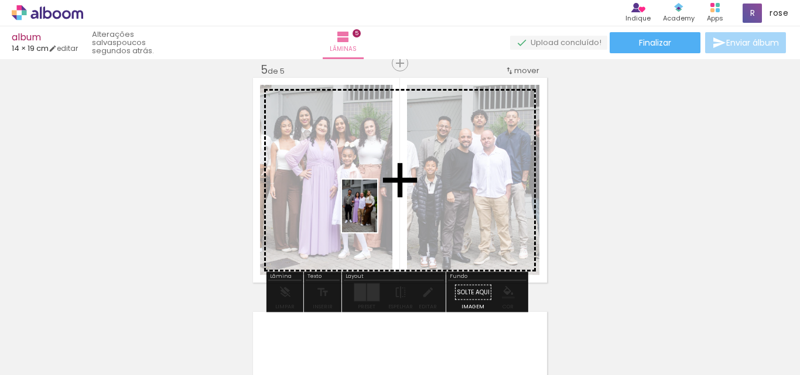
drag, startPoint x: 330, startPoint y: 350, endPoint x: 377, endPoint y: 215, distance: 142.6
click at [377, 215] on quentale-workspace at bounding box center [400, 187] width 800 height 375
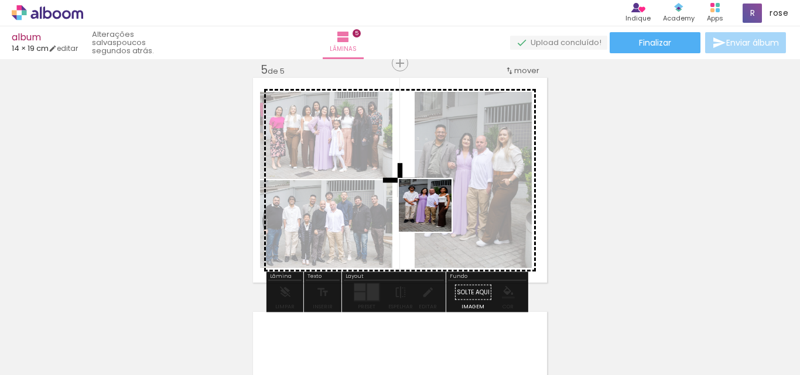
drag, startPoint x: 275, startPoint y: 350, endPoint x: 456, endPoint y: 205, distance: 231.2
click at [454, 205] on quentale-workspace at bounding box center [400, 187] width 800 height 375
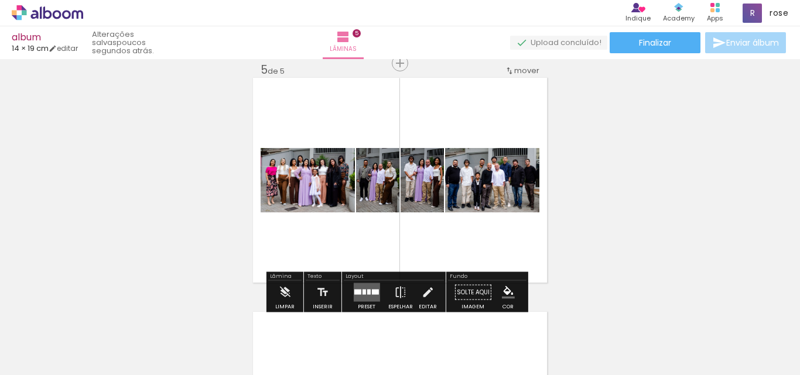
click at [371, 293] on div at bounding box center [374, 292] width 7 height 5
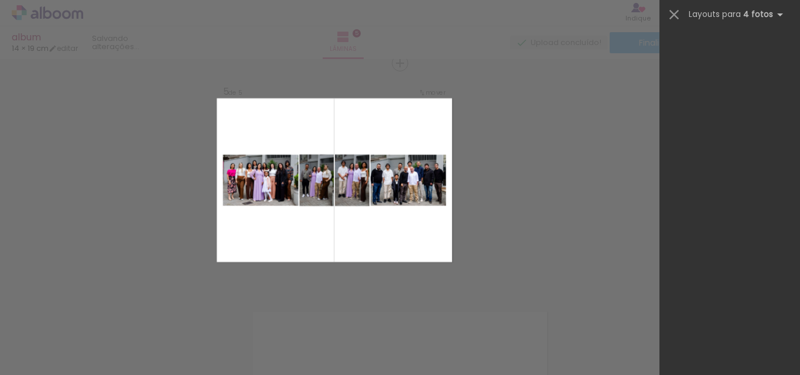
scroll to position [0, 0]
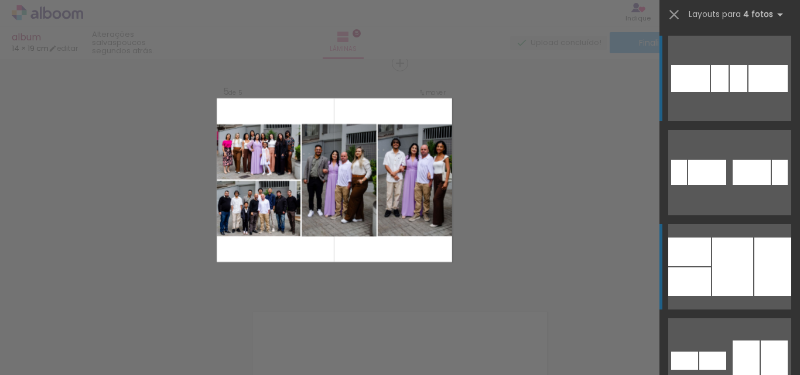
click at [755, 269] on div at bounding box center [772, 267] width 37 height 59
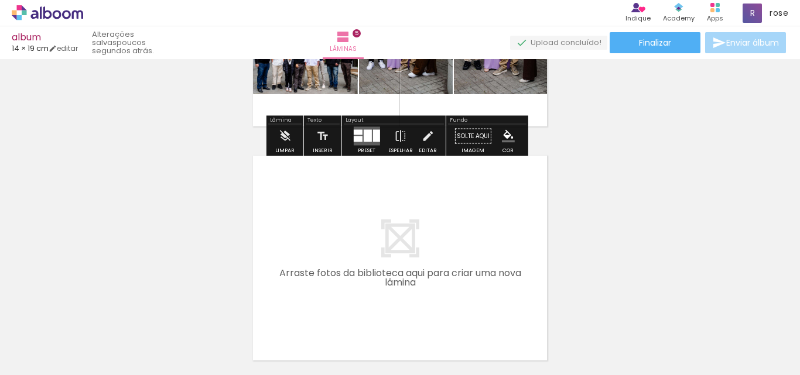
scroll to position [1128, 0]
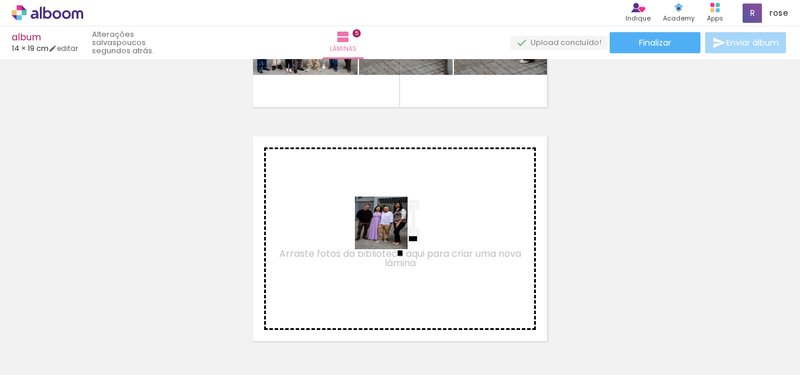
drag, startPoint x: 409, startPoint y: 349, endPoint x: 256, endPoint y: 321, distance: 155.4
click at [388, 221] on quentale-workspace at bounding box center [400, 187] width 800 height 375
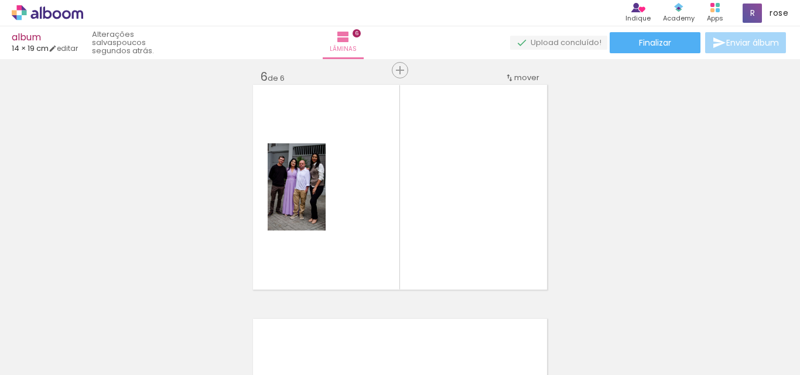
scroll to position [1187, 0]
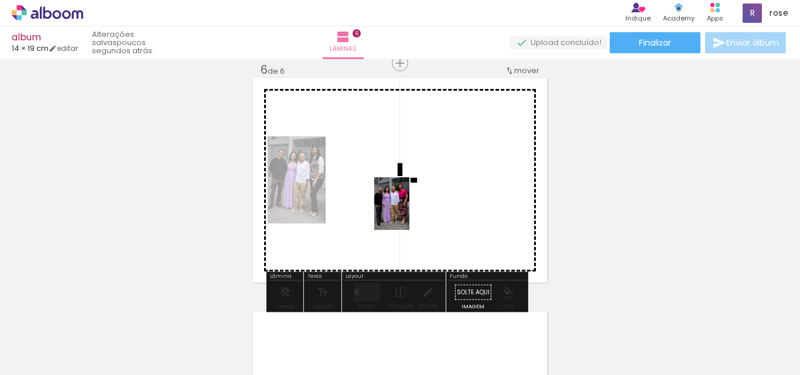
drag, startPoint x: 205, startPoint y: 348, endPoint x: 220, endPoint y: 299, distance: 51.3
click at [416, 204] on quentale-workspace at bounding box center [400, 187] width 800 height 375
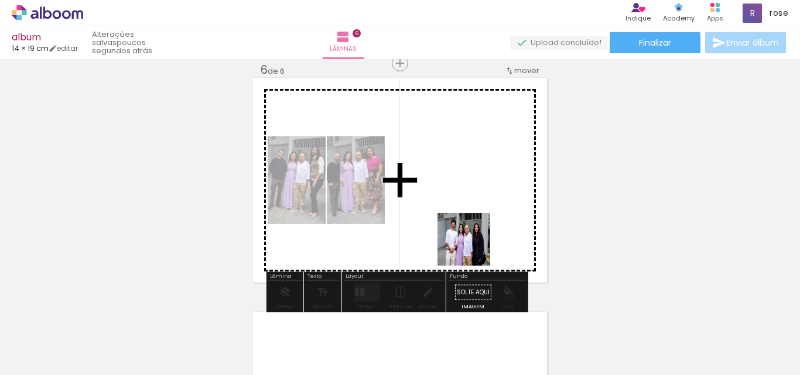
drag, startPoint x: 475, startPoint y: 343, endPoint x: 483, endPoint y: 231, distance: 111.6
click at [474, 217] on quentale-workspace at bounding box center [400, 187] width 800 height 375
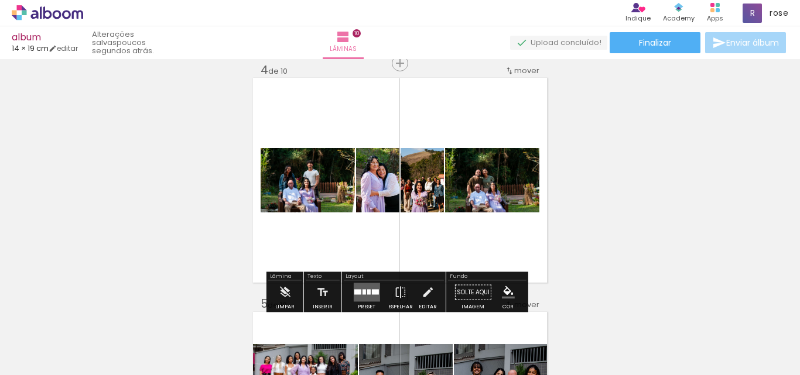
scroll to position [0, 1200]
click at [356, 295] on div at bounding box center [357, 292] width 7 height 5
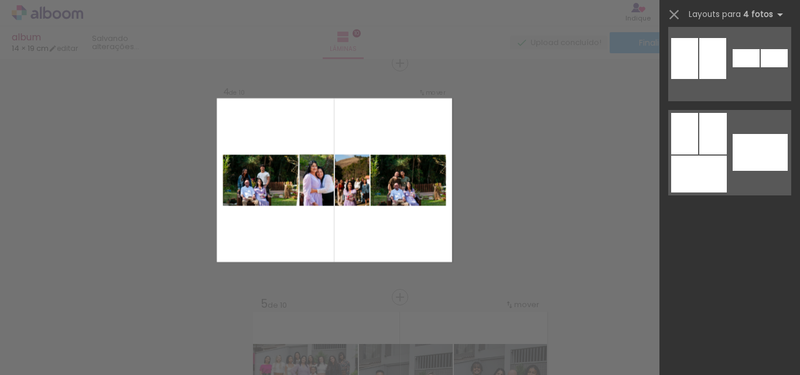
scroll to position [0, 0]
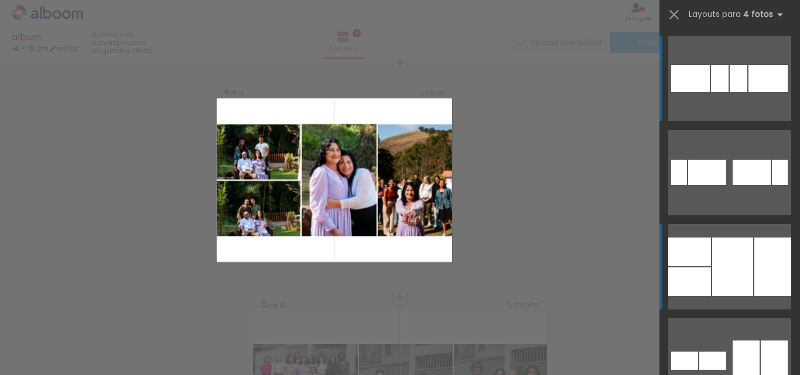
click at [715, 274] on div at bounding box center [732, 267] width 41 height 59
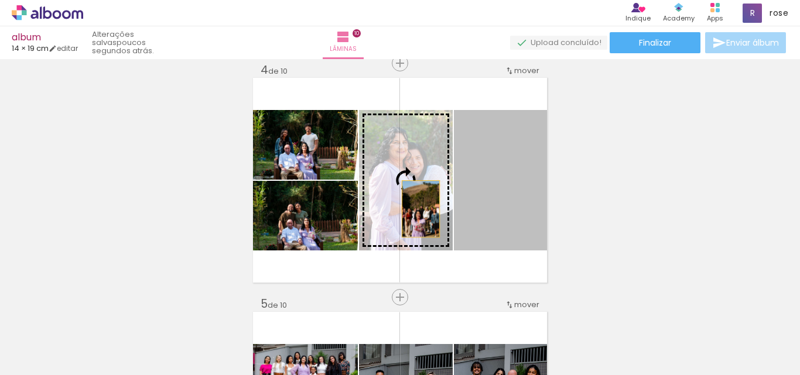
drag, startPoint x: 514, startPoint y: 228, endPoint x: 415, endPoint y: 209, distance: 100.8
click at [0, 0] on slot at bounding box center [0, 0] width 0 height 0
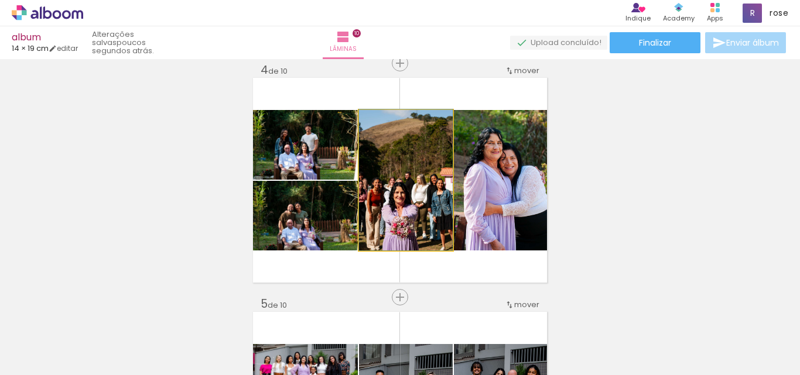
drag, startPoint x: 414, startPoint y: 217, endPoint x: 416, endPoint y: 206, distance: 10.7
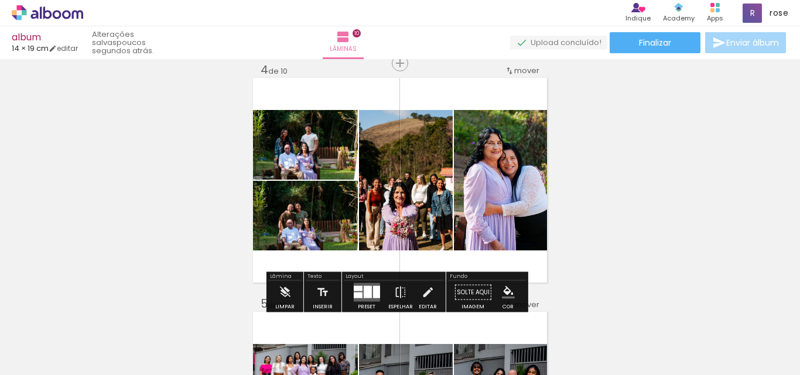
click at [363, 293] on div at bounding box center [367, 292] width 8 height 12
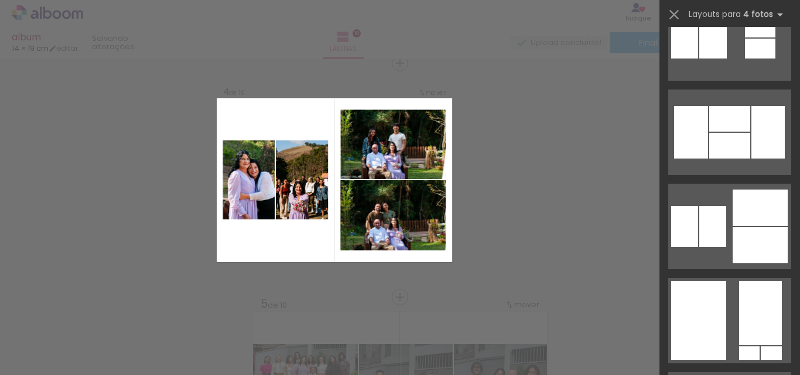
scroll to position [1594, 0]
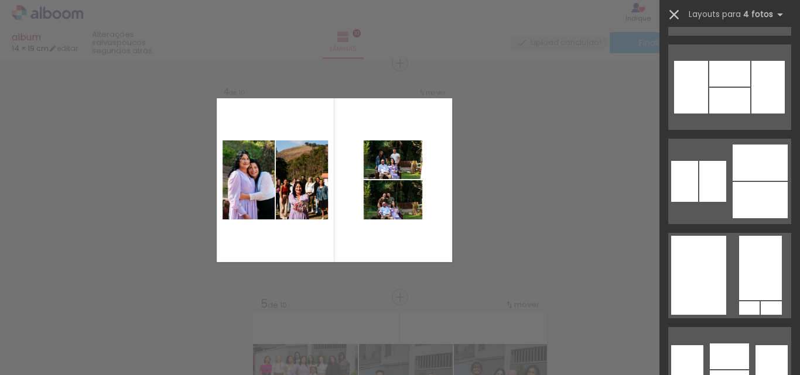
click at [676, 8] on iron-icon at bounding box center [674, 14] width 16 height 16
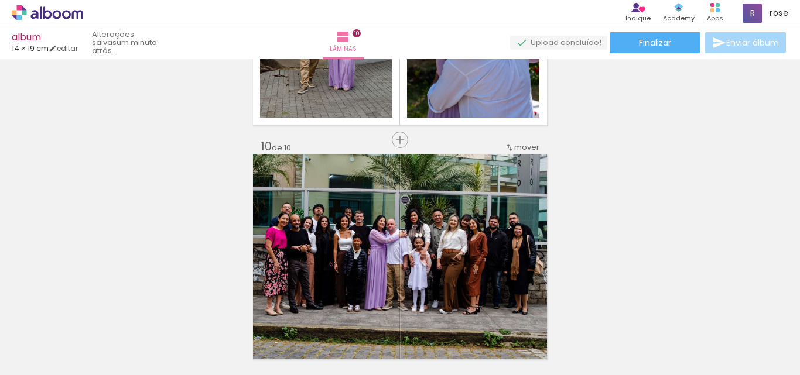
scroll to position [1970, 0]
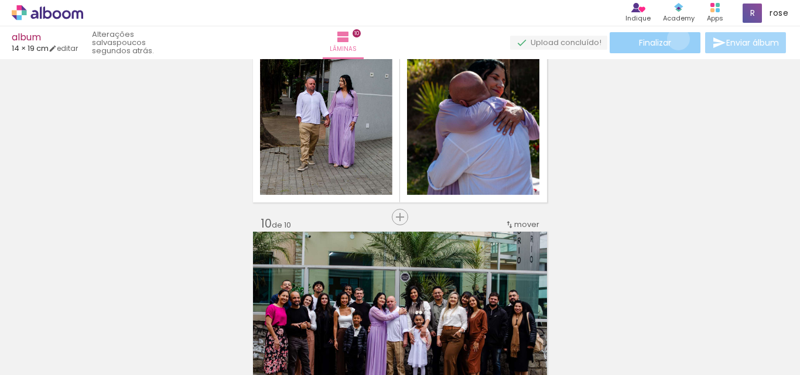
click at [674, 39] on paper-button "Finalizar" at bounding box center [655, 42] width 91 height 21
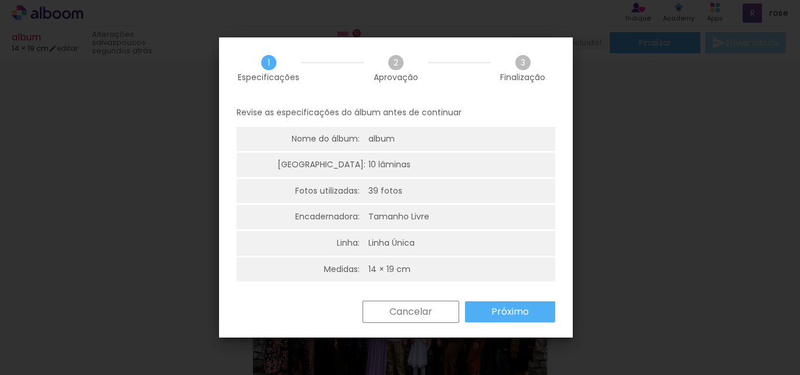
click at [0, 0] on slot "Próximo" at bounding box center [0, 0] width 0 height 0
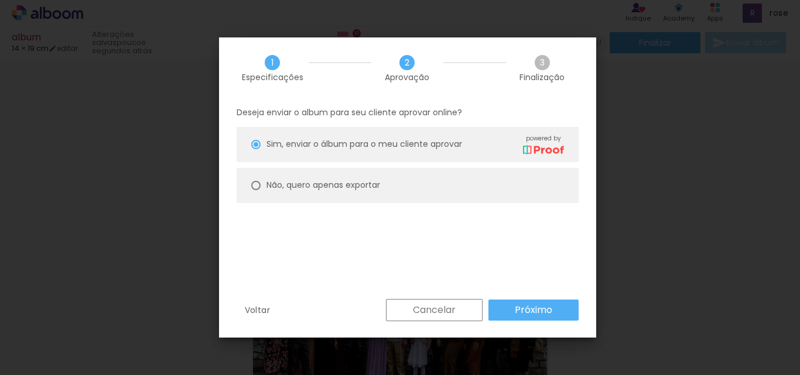
click at [256, 190] on paper-radio-button "Não, quero apenas exportar" at bounding box center [408, 185] width 342 height 35
type paper-radio-button "on"
click at [0, 0] on slot "Próximo" at bounding box center [0, 0] width 0 height 0
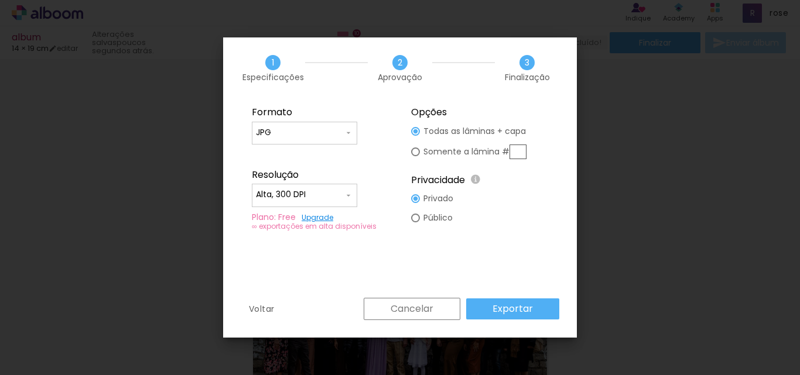
click at [322, 191] on input "Alta, 300 DPI" at bounding box center [300, 195] width 88 height 12
click at [287, 214] on paper-item "Baixa" at bounding box center [304, 216] width 105 height 23
click at [0, 0] on slot "Exportar" at bounding box center [0, 0] width 0 height 0
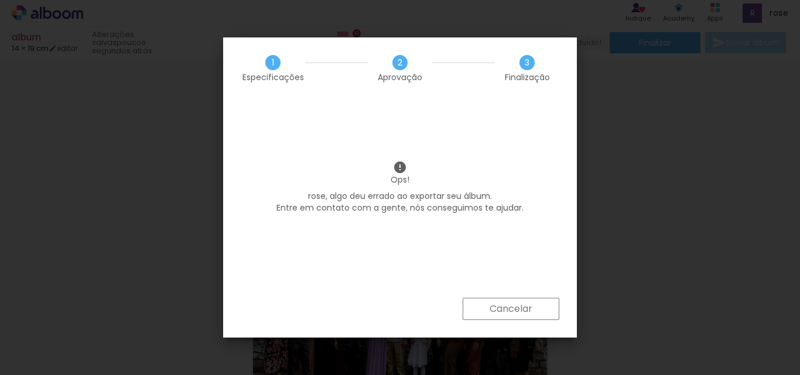
click at [534, 316] on paper-button "Cancelar" at bounding box center [511, 309] width 97 height 22
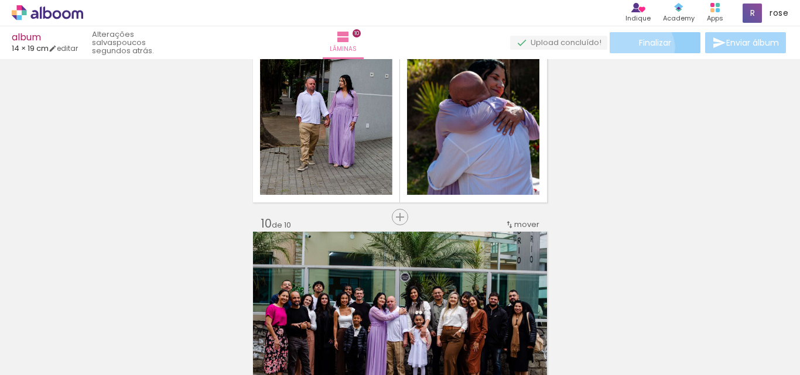
click at [639, 47] on span "Finalizar" at bounding box center [655, 43] width 32 height 8
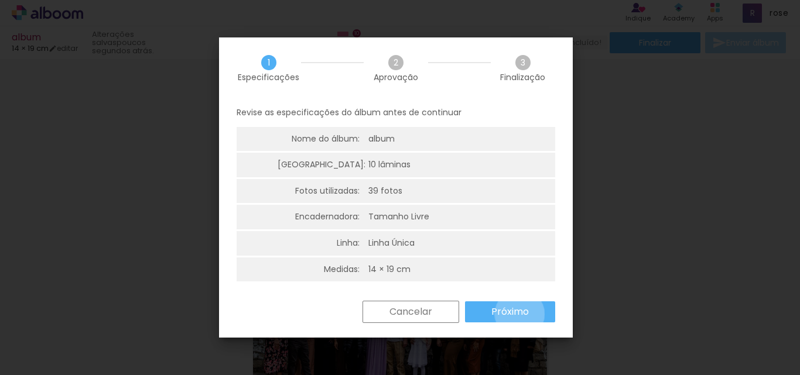
click at [0, 0] on slot "Próximo" at bounding box center [0, 0] width 0 height 0
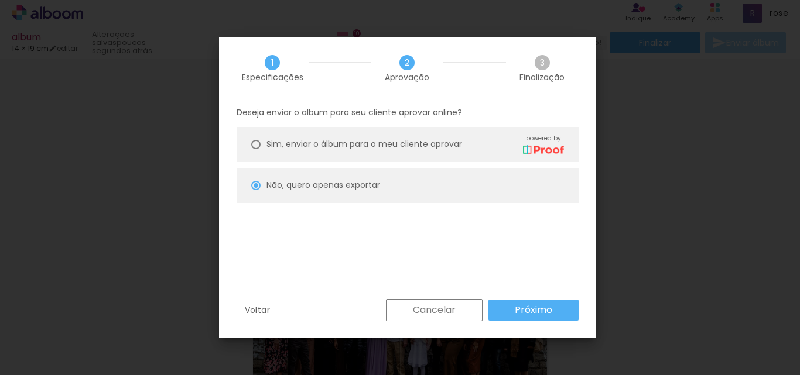
click at [0, 0] on slot "Próximo" at bounding box center [0, 0] width 0 height 0
type input "Baixa"
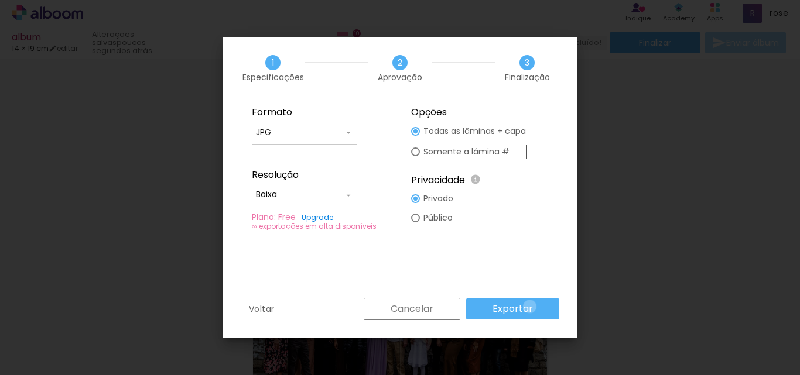
click at [0, 0] on slot "Exportar" at bounding box center [0, 0] width 0 height 0
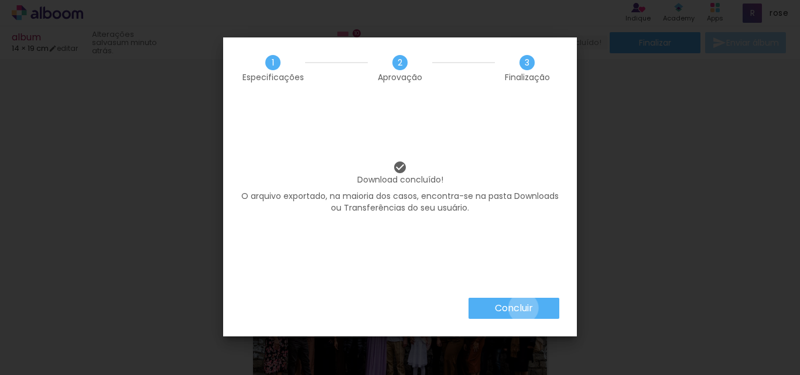
click at [0, 0] on slot "Concluir" at bounding box center [0, 0] width 0 height 0
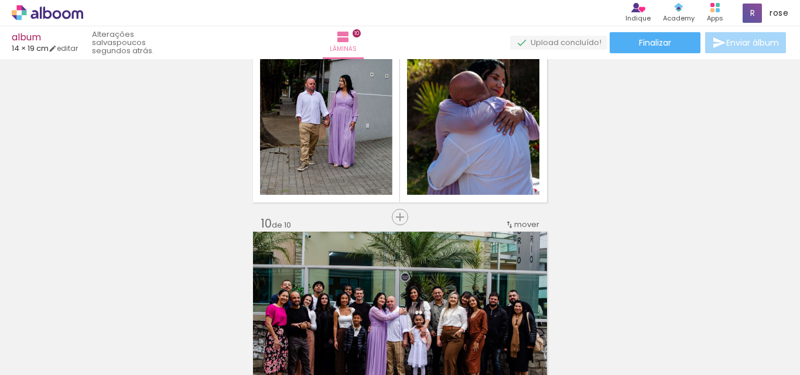
scroll to position [0, 1200]
click at [56, 15] on icon at bounding box center [47, 12] width 71 height 15
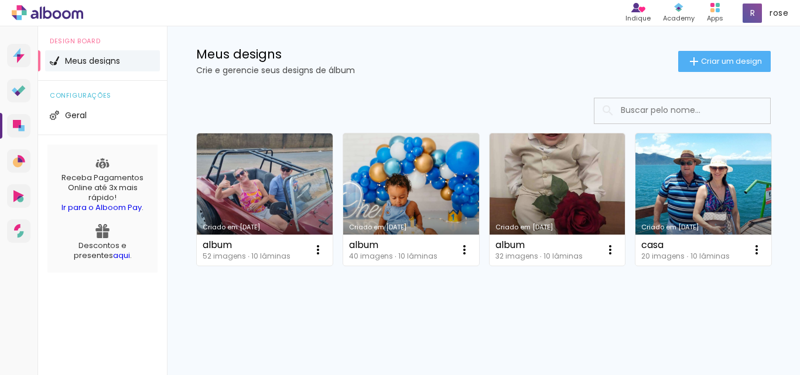
scroll to position [176, 0]
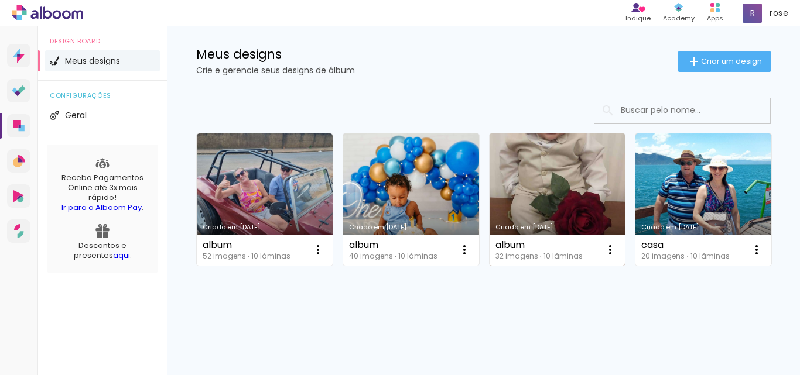
click at [551, 134] on link "Criado em [DATE]" at bounding box center [558, 200] width 136 height 132
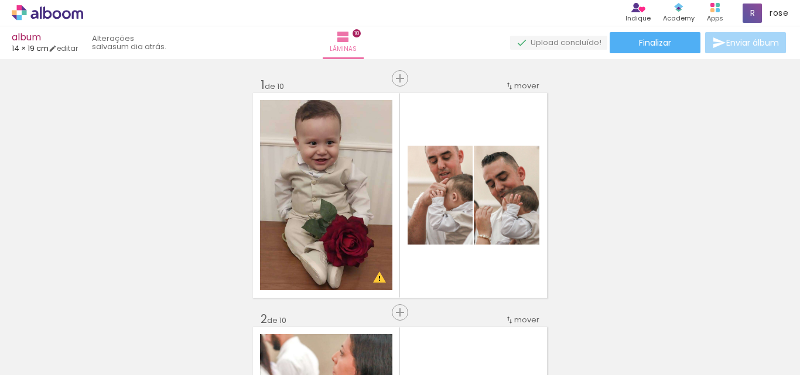
scroll to position [0, 1399]
